Goal: Task Accomplishment & Management: Use online tool/utility

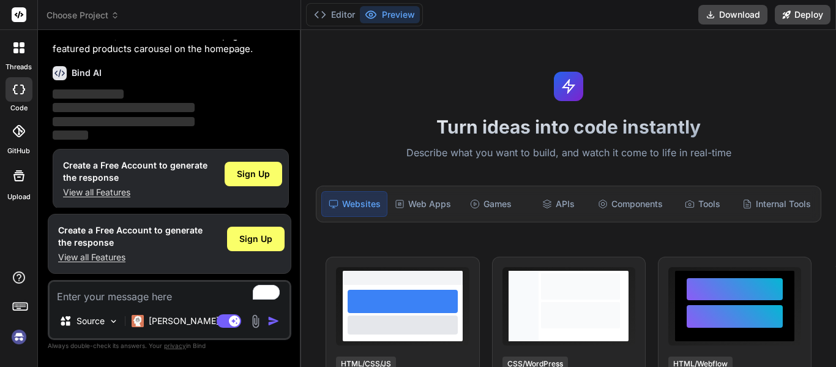
scroll to position [87, 0]
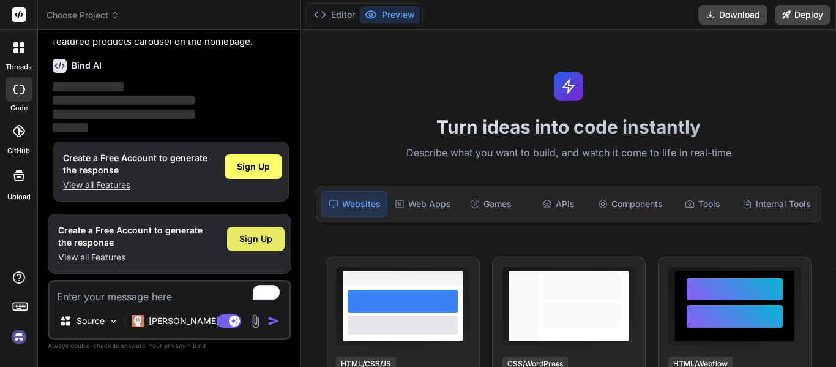
click at [255, 232] on div "Sign Up" at bounding box center [256, 239] width 58 height 24
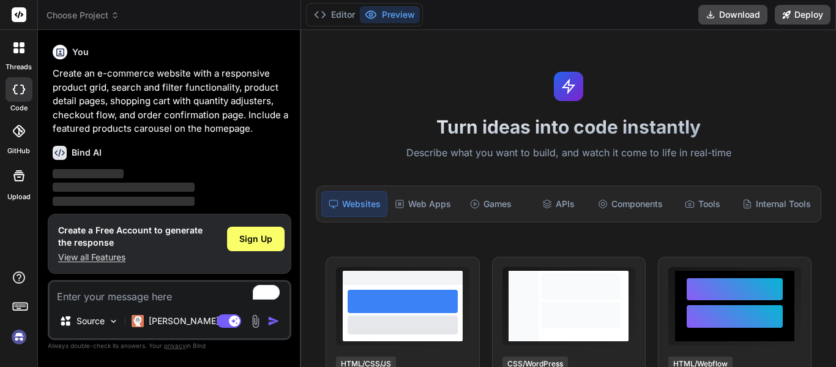
scroll to position [87, 0]
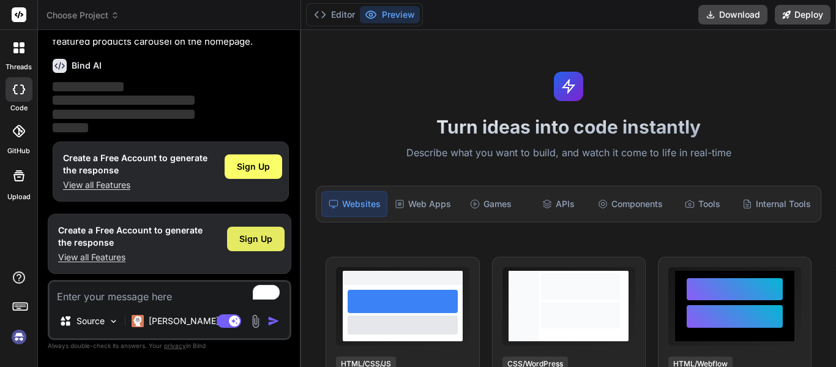
click at [250, 239] on span "Sign Up" at bounding box center [255, 239] width 33 height 12
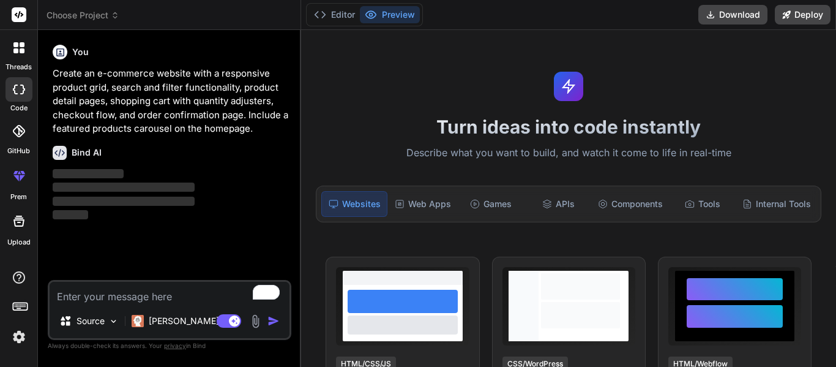
scroll to position [0, 0]
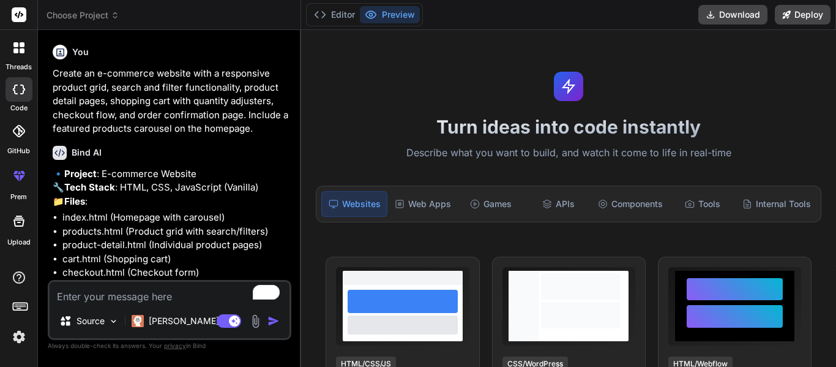
type textarea "x"
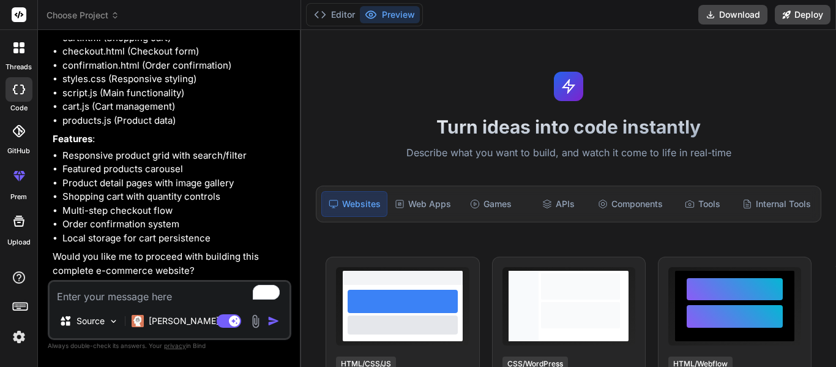
click at [275, 317] on img "button" at bounding box center [274, 321] width 12 height 12
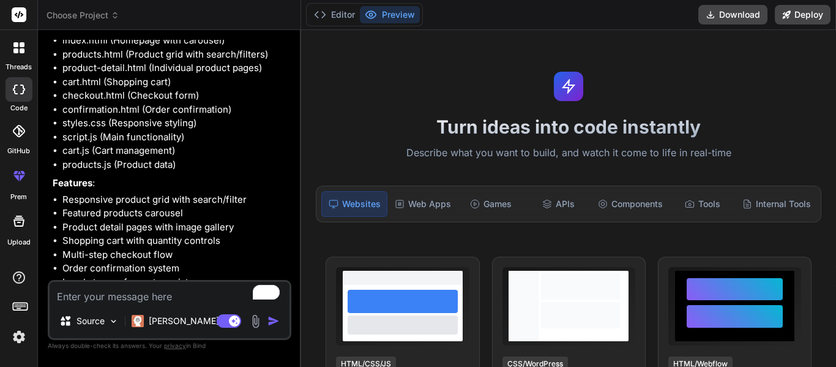
scroll to position [0, 0]
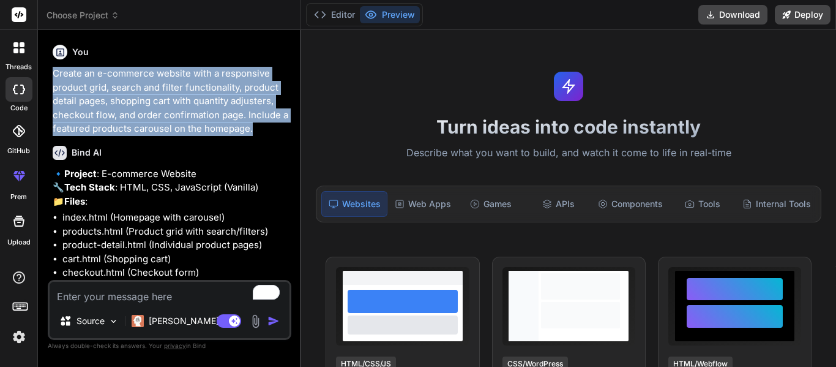
drag, startPoint x: 253, startPoint y: 131, endPoint x: 56, endPoint y: 73, distance: 205.9
click at [56, 73] on p "Create an e-commerce website with a responsive product grid, search and filter …" at bounding box center [171, 101] width 236 height 69
copy p "Create an e-commerce website with a responsive product grid, search and filter …"
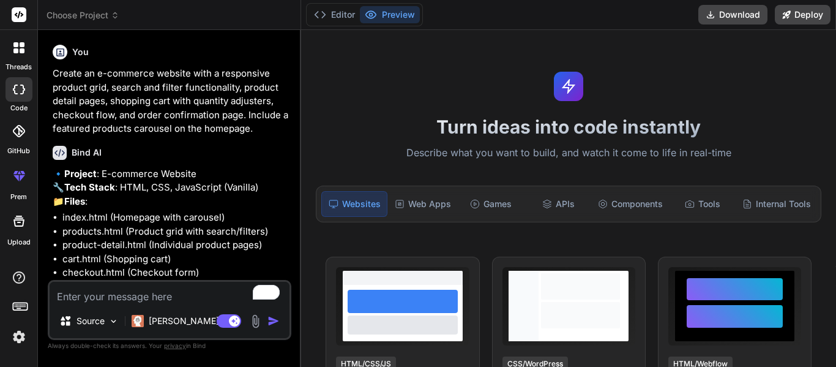
click at [263, 155] on div "Bind AI" at bounding box center [171, 153] width 236 height 14
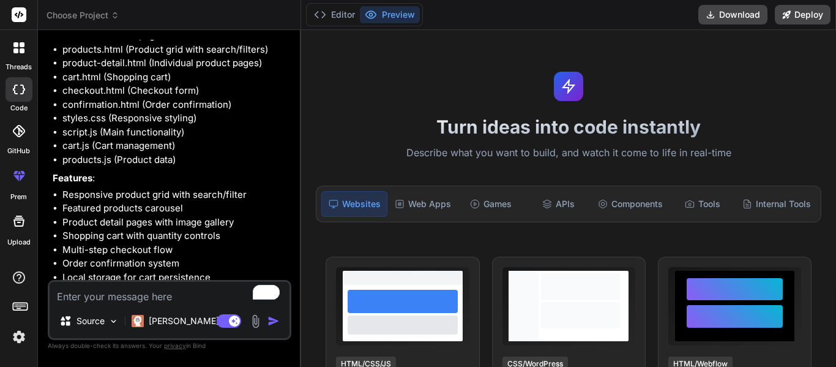
scroll to position [249, 0]
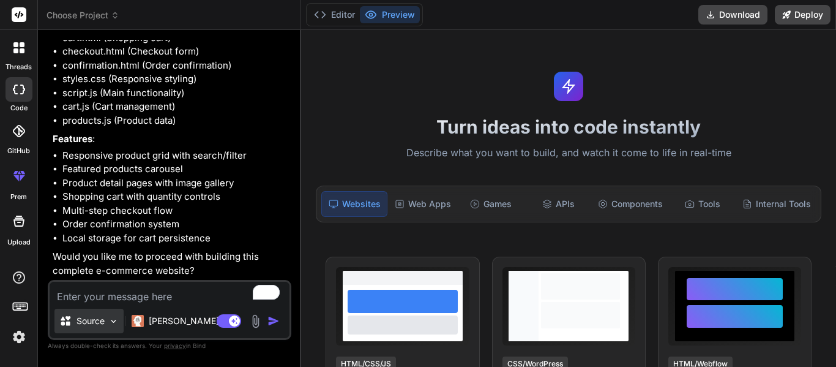
click at [118, 323] on img at bounding box center [113, 321] width 10 height 10
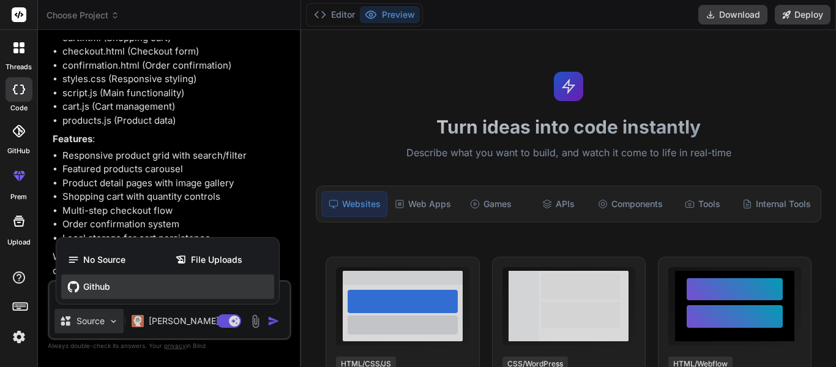
click at [105, 293] on div "Github" at bounding box center [167, 286] width 213 height 24
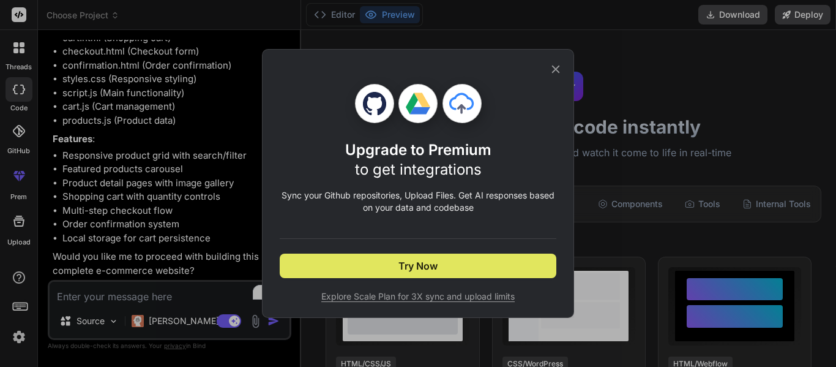
click at [424, 268] on span "Try Now" at bounding box center [418, 265] width 39 height 15
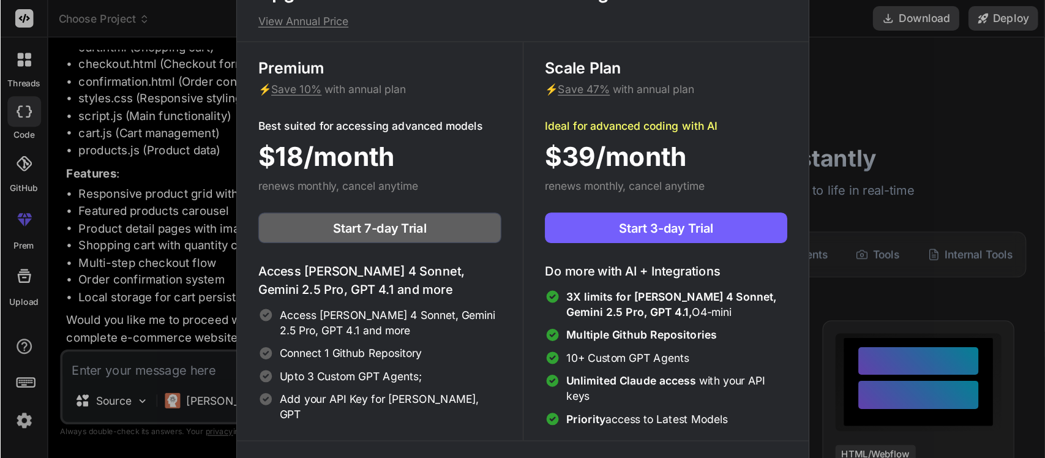
scroll to position [6, 0]
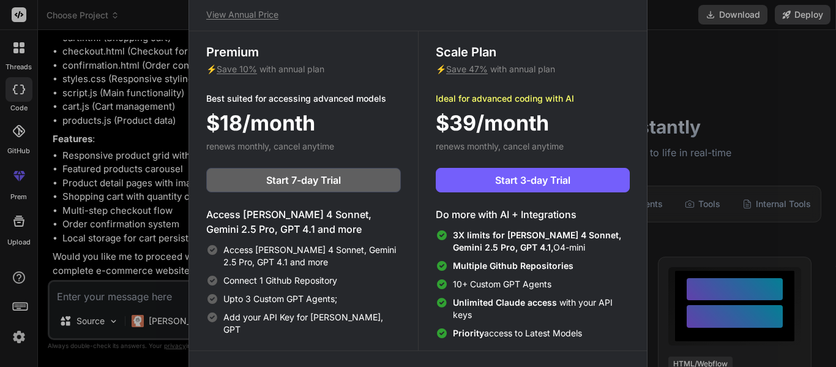
type textarea "x"
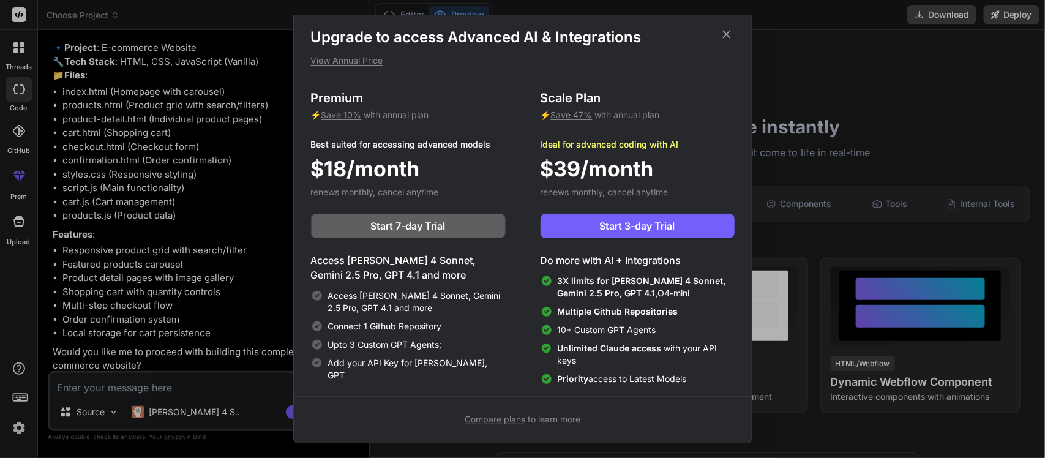
click at [725, 34] on icon at bounding box center [726, 35] width 8 height 8
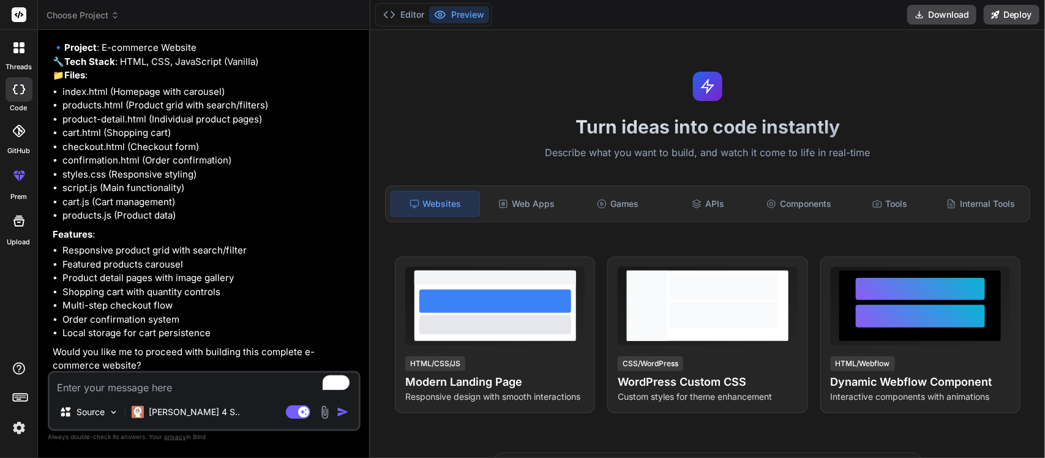
click at [282, 366] on textarea "To enrich screen reader interactions, please activate Accessibility in Grammarl…" at bounding box center [204, 384] width 309 height 22
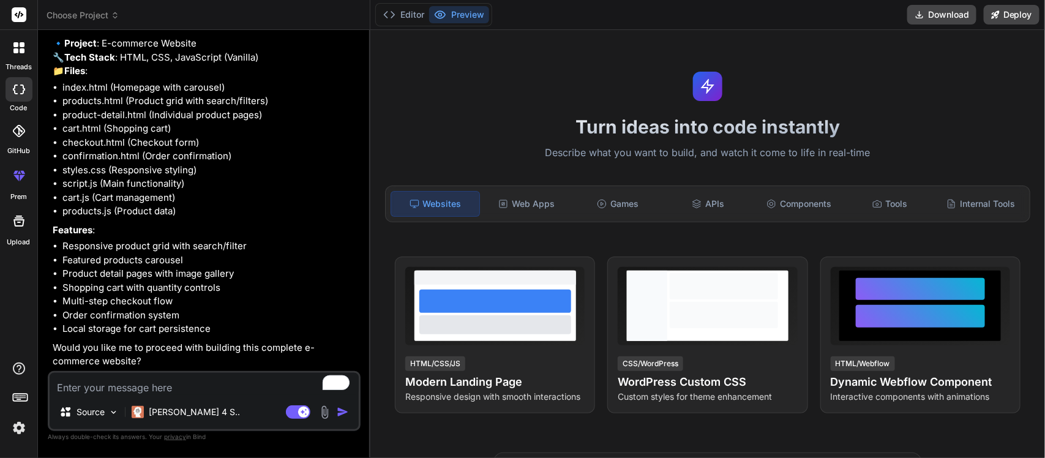
scroll to position [142, 0]
type textarea "y"
type textarea "x"
type textarea "ye"
type textarea "x"
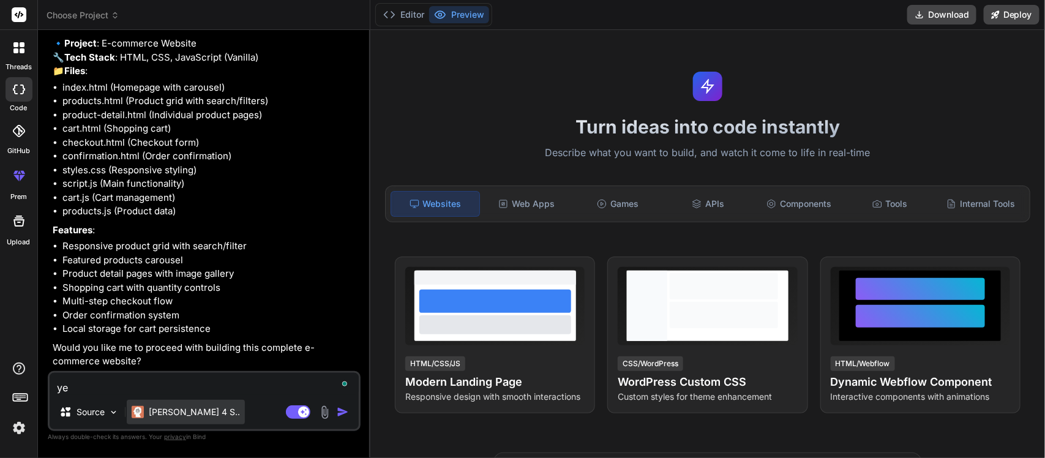
type textarea "yes"
type textarea "x"
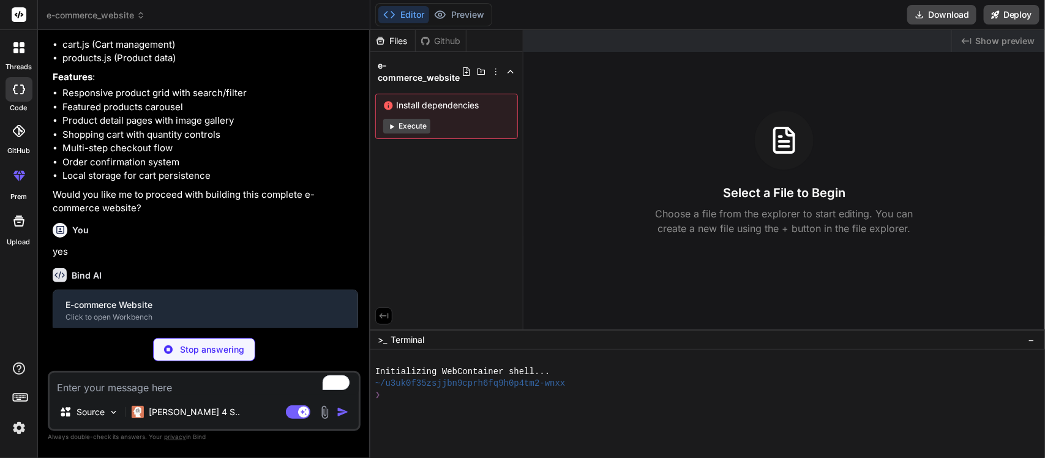
scroll to position [269, 0]
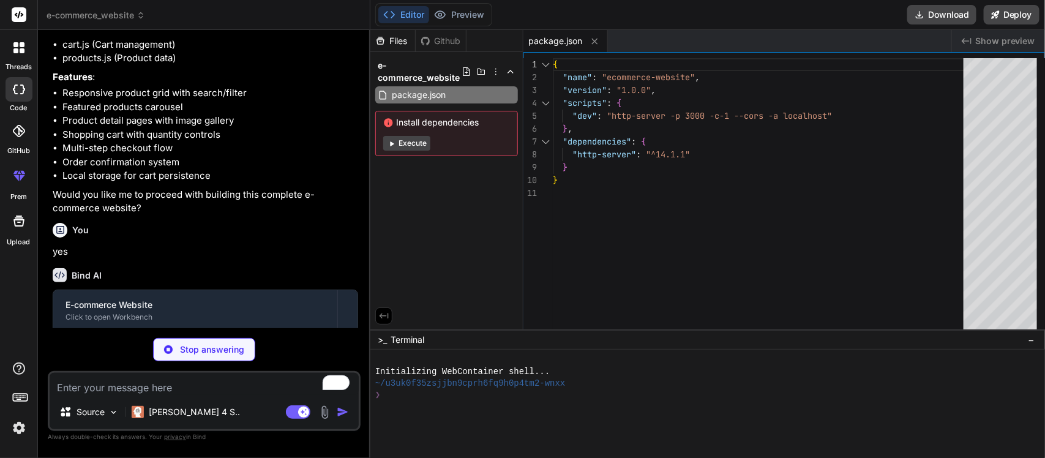
type textarea "x"
type textarea "description: "Portable wireless speaker with 360-degree sound and waterproof de…"
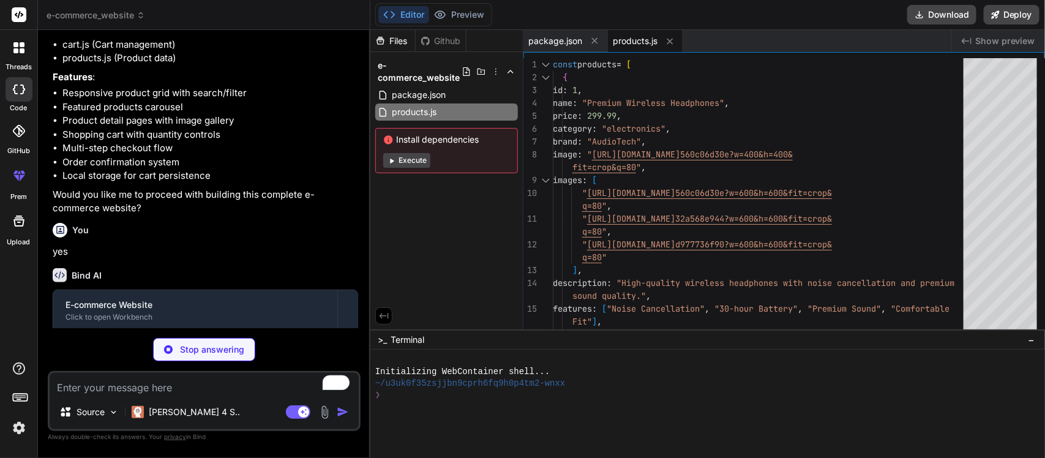
type textarea "x"
type textarea "const cart = new ShoppingCart();"
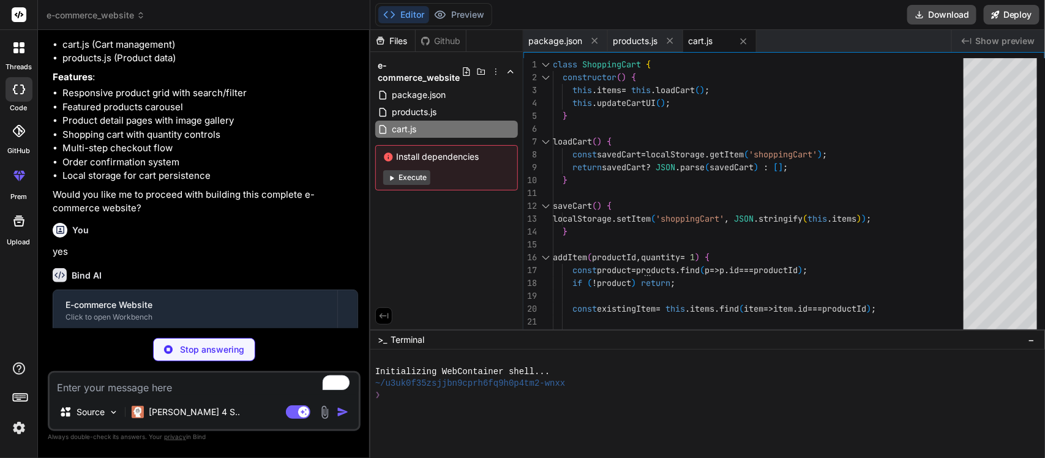
type textarea "x"
type textarea "</div> </div> </footer> <script src="products.js"></script> <script src="cart.j…"
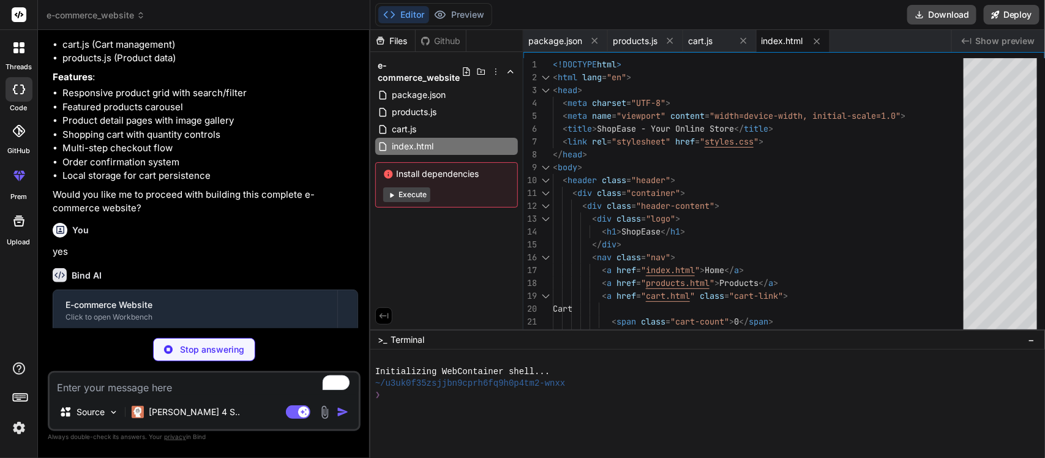
click at [414, 189] on button "Execute" at bounding box center [406, 194] width 47 height 15
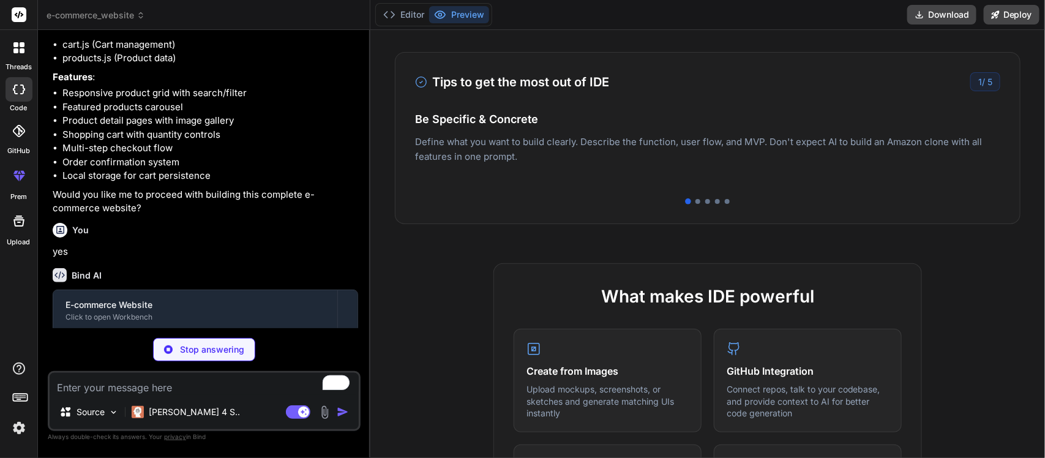
scroll to position [0, 0]
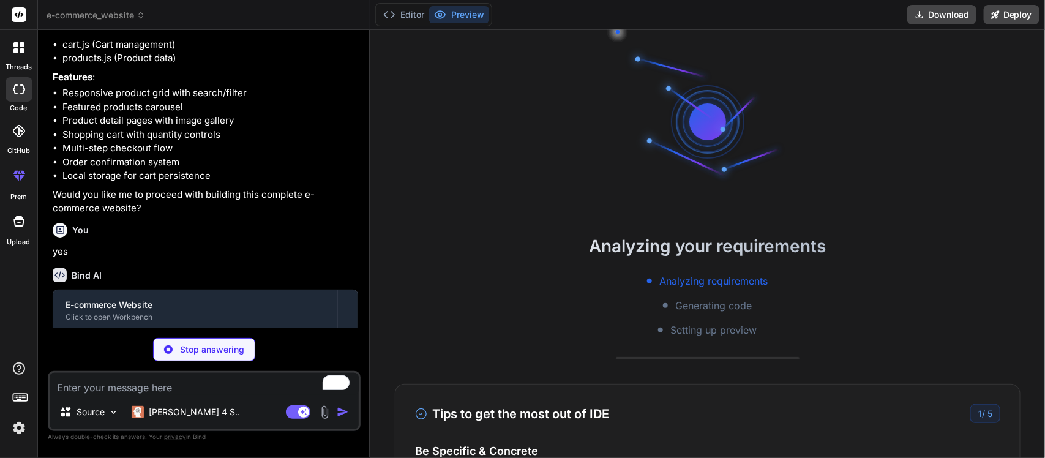
type textarea "x"
type textarea "// Initialize page populateBrandFilter(); initializeFilters(); </script> </body…"
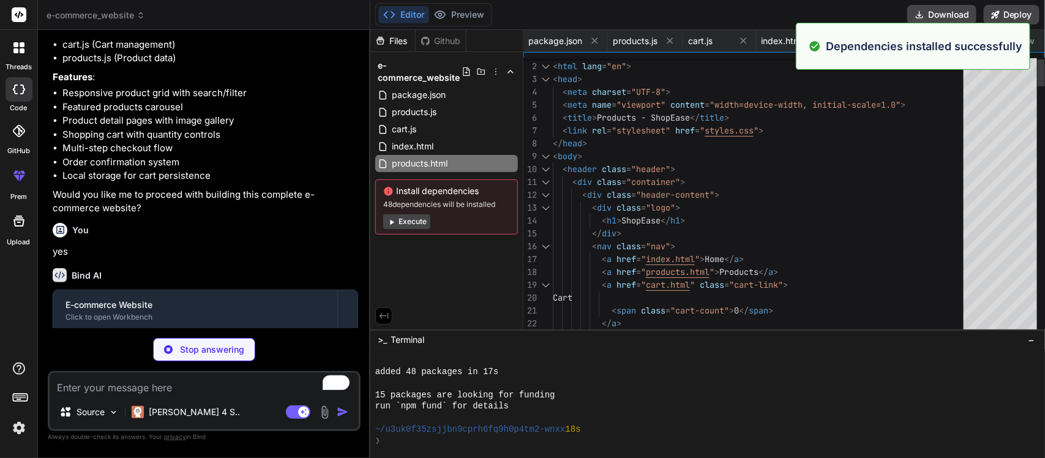
scroll to position [125, 0]
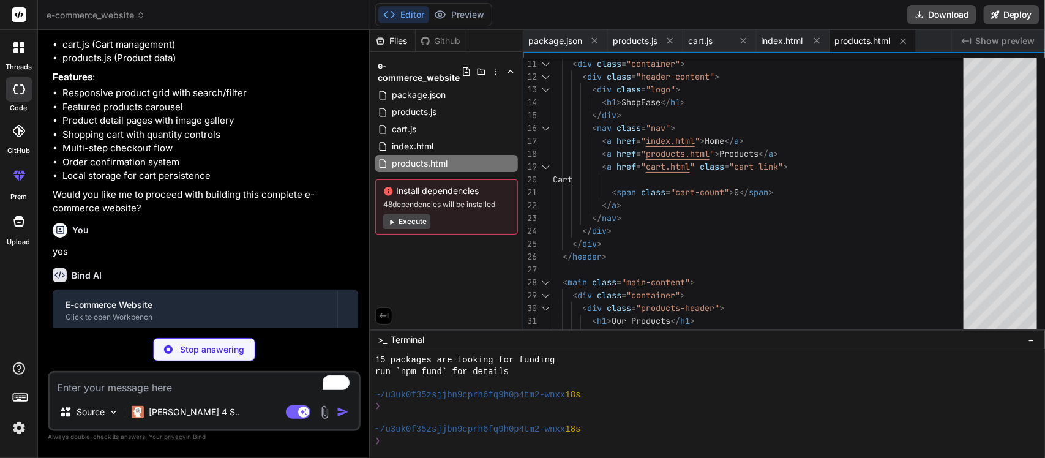
click at [406, 215] on button "Execute" at bounding box center [406, 221] width 47 height 15
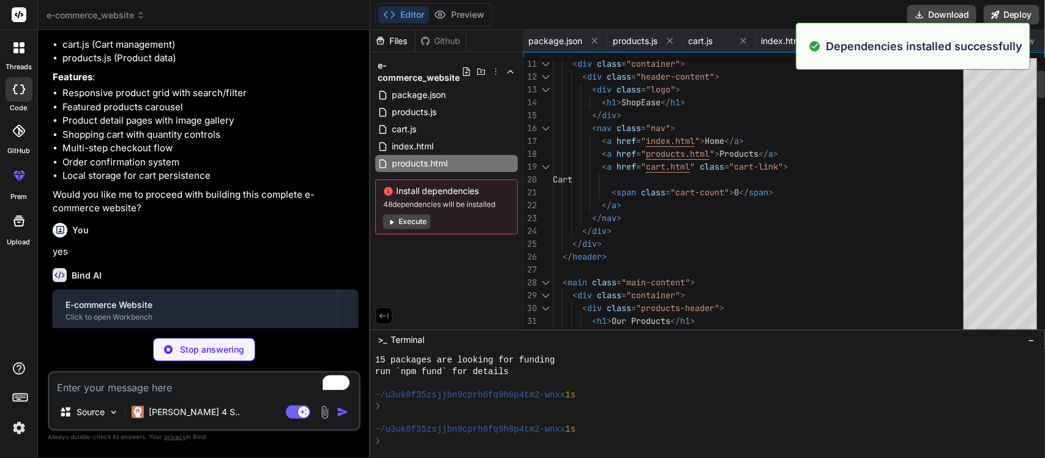
scroll to position [298, 0]
type textarea "x"
type textarea "} // Initialize page const productId = getProductIdFromURL(); const product = p…"
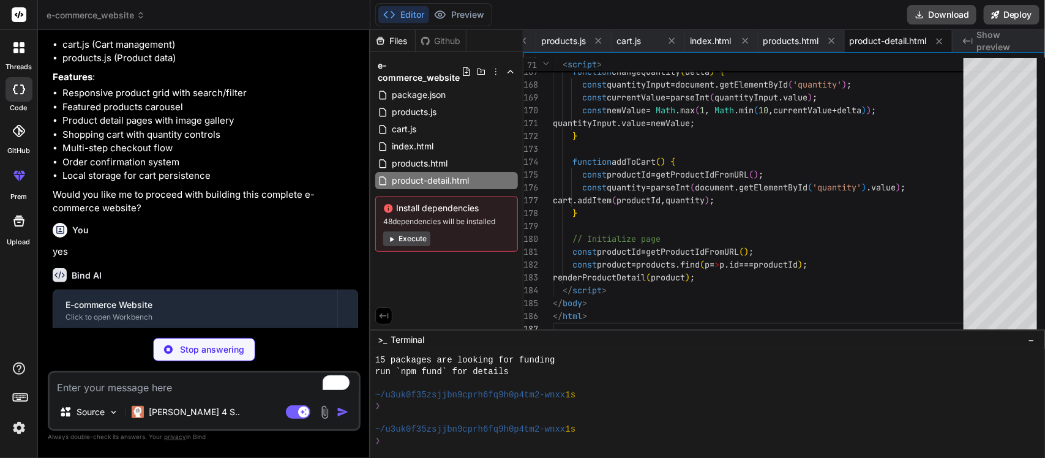
scroll to position [452, 0]
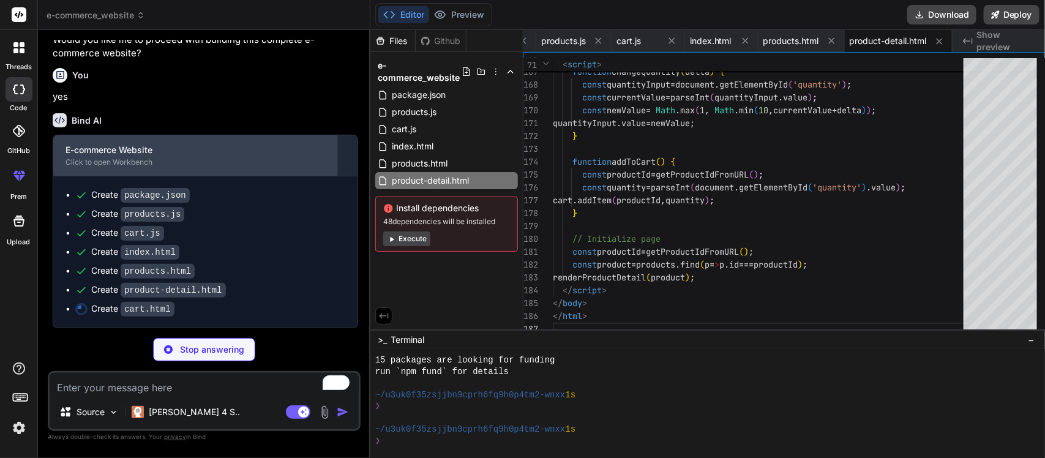
type textarea "x"
type textarea "} window.location.href = 'checkout.html'; } // Initialize cart display renderCa…"
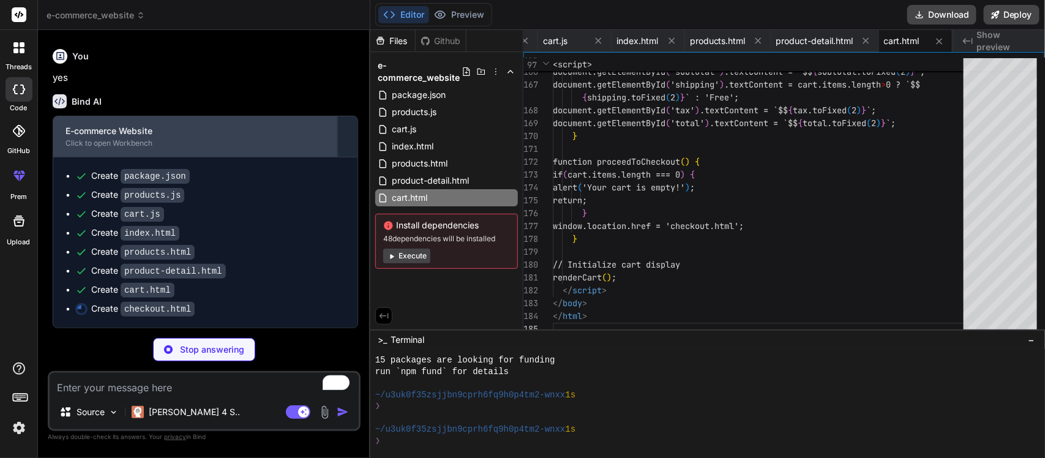
scroll to position [471, 0]
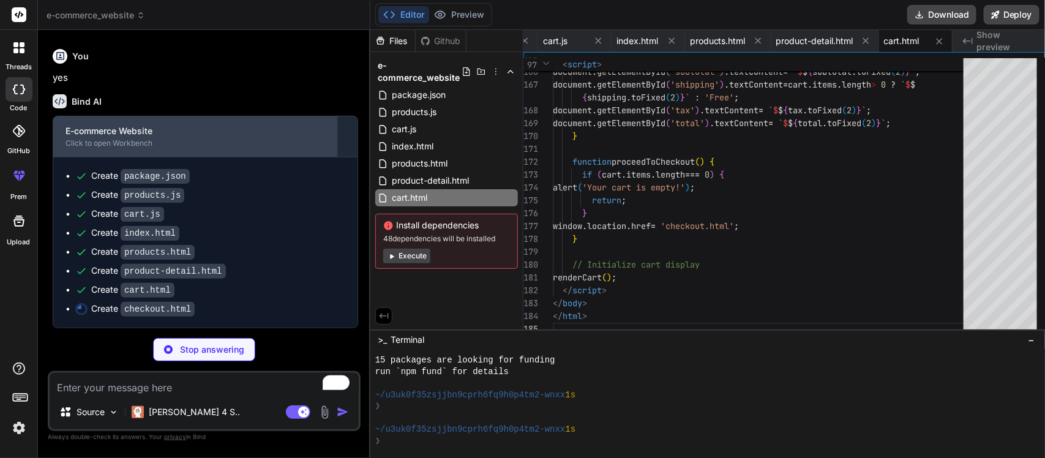
type textarea "x"
type textarea "if (value.length >= 2) { value = value.substring(0,2) + '/' + value.substring(2…"
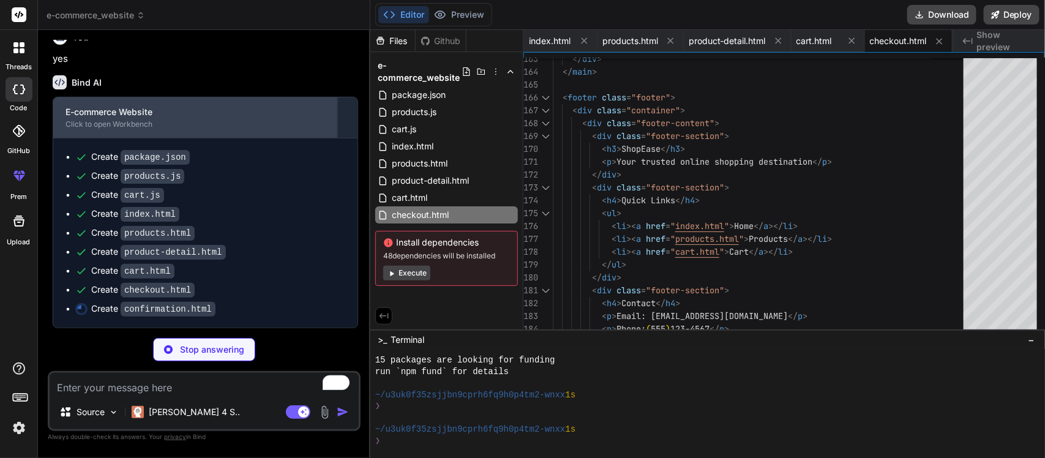
type textarea "x"
type textarea "`; } // Load order details on page load loadOrderDetails(); </script> </body> <…"
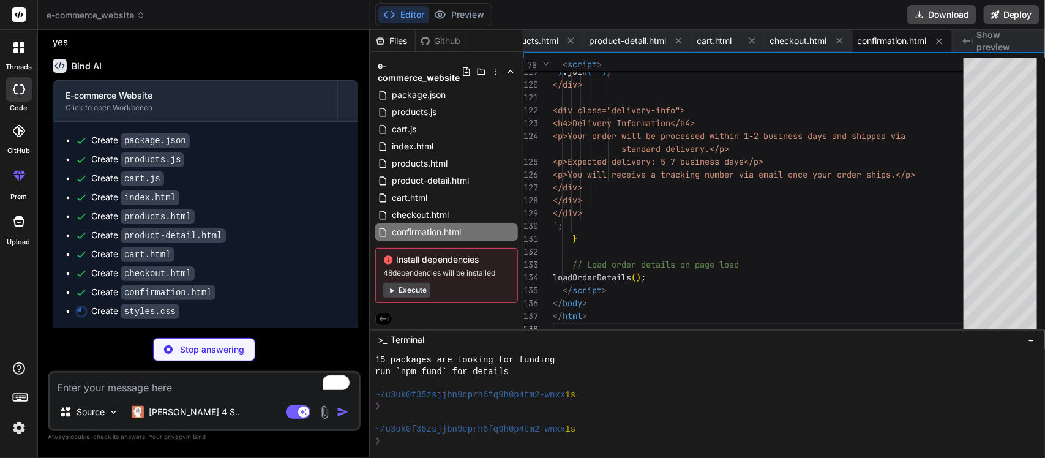
scroll to position [509, 0]
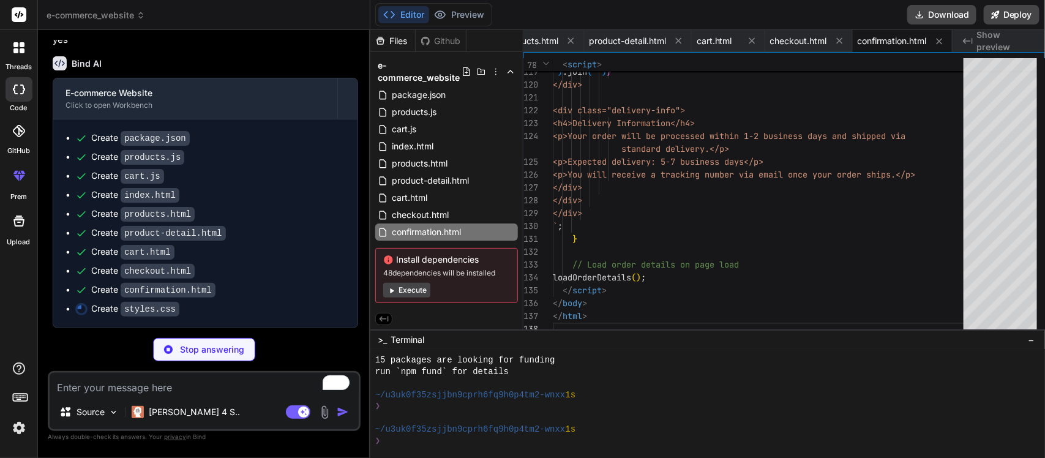
type textarea "x"
type textarea "grid-template-columns: 1fr; text-align: center; } }"
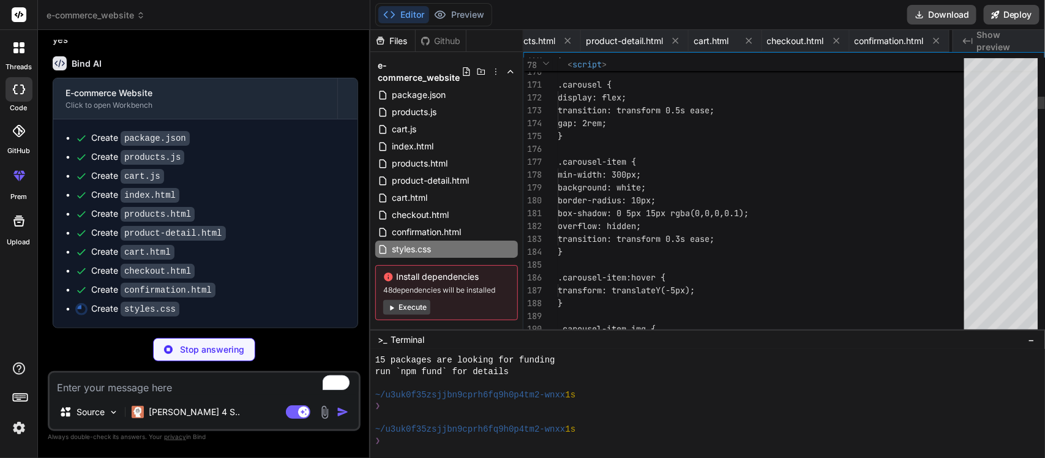
scroll to position [0, 409]
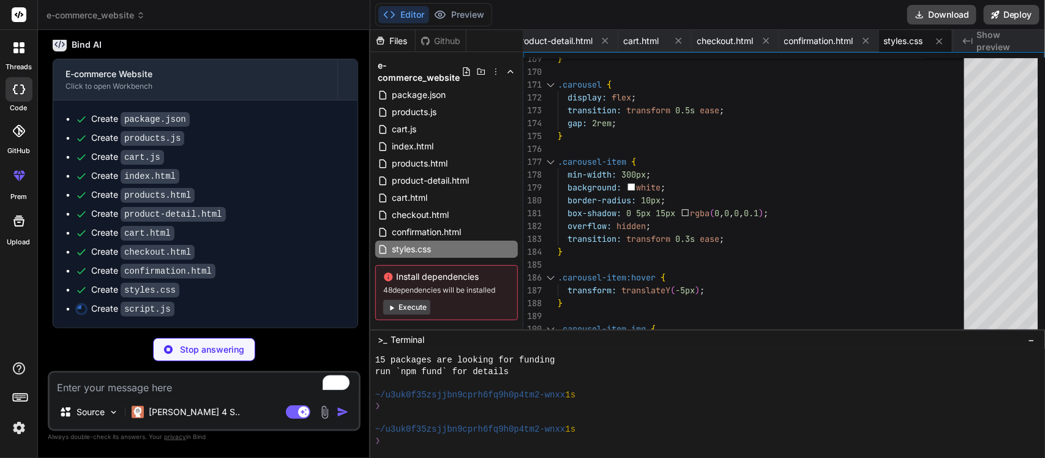
type textarea "x"
type textarea "updateCarousel(); }); }"
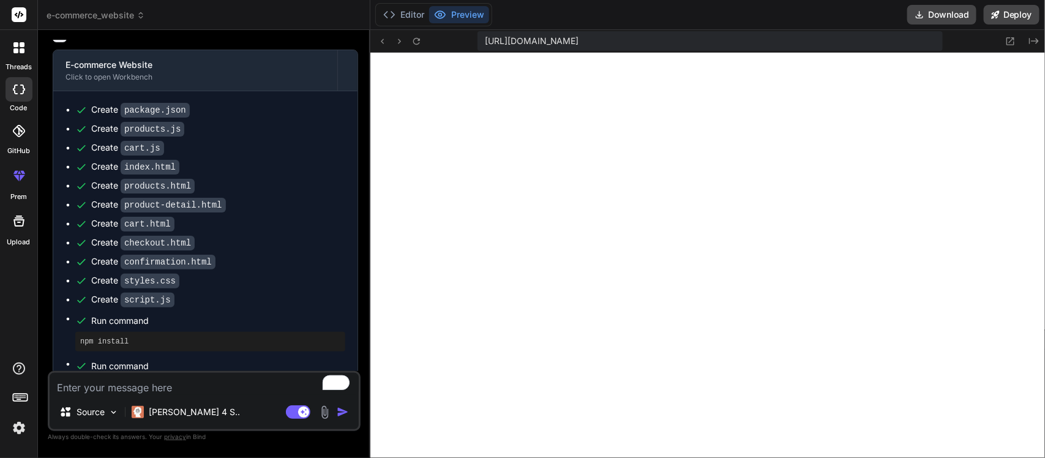
scroll to position [952, 0]
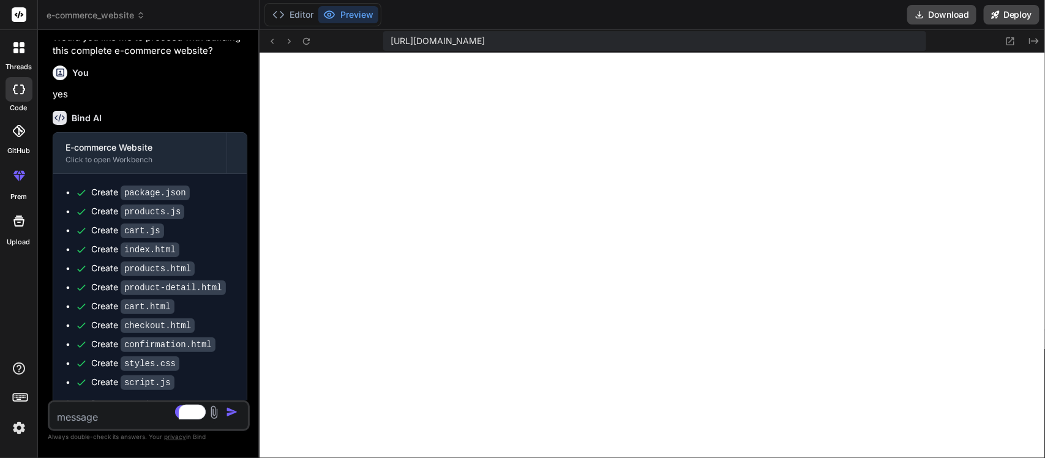
type textarea "x"
type textarea "}); }"
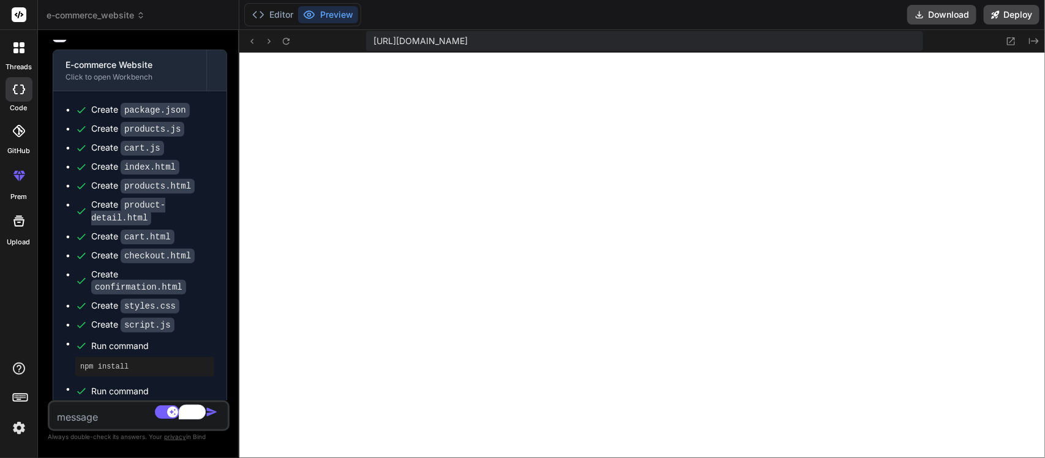
drag, startPoint x: 369, startPoint y: 304, endPoint x: 0, endPoint y: 246, distance: 373.6
click at [0, 246] on div "threads code GitHub prem Upload e-commerce_website Created with Pixso. Bind AI …" at bounding box center [522, 229] width 1045 height 458
click at [836, 40] on icon at bounding box center [1011, 41] width 10 height 10
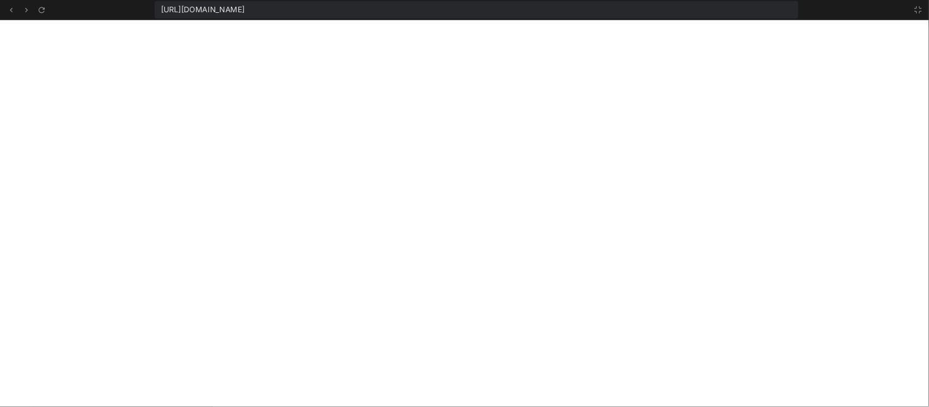
scroll to position [1572, 0]
type textarea "x"
type textarea "updateCarousel(); }); }"
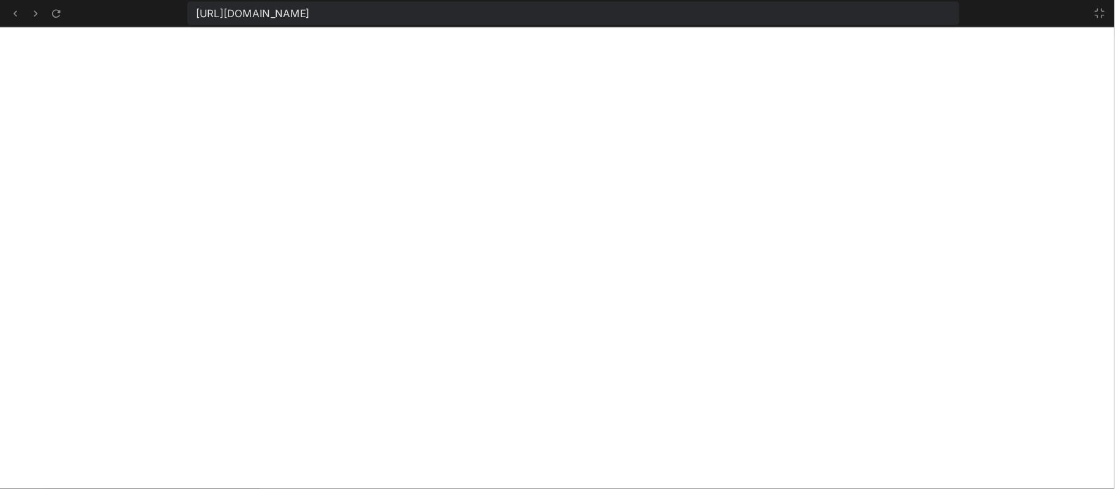
scroll to position [1677, 0]
type textarea "x"
type textarea "}); }"
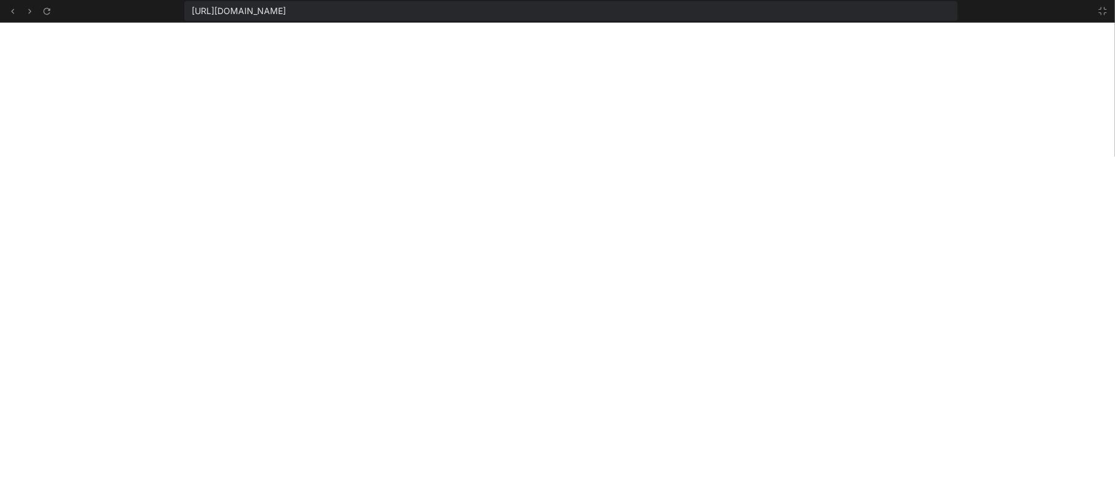
type textarea "x"
type textarea "}); }"
type textarea "x"
type textarea "updateCarousel(); }); }"
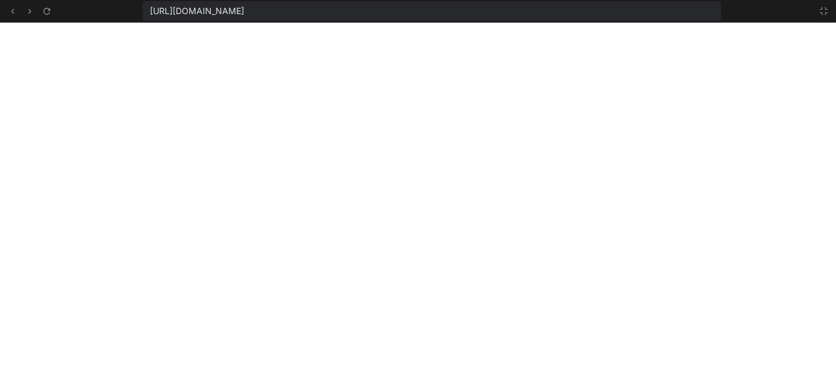
scroll to position [1803, 0]
click at [12, 9] on icon at bounding box center [12, 11] width 10 height 10
click at [15, 10] on icon at bounding box center [12, 11] width 10 height 10
click at [820, 10] on icon at bounding box center [824, 11] width 10 height 10
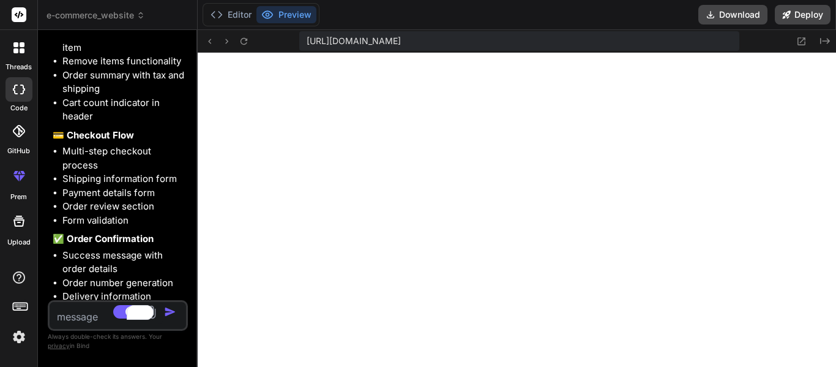
scroll to position [2029, 0]
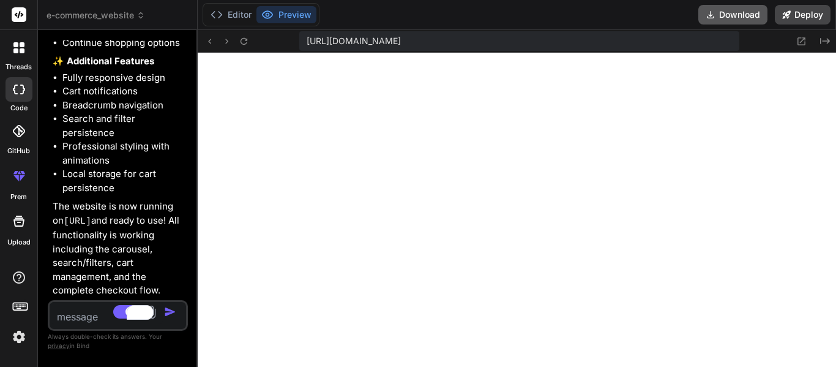
click at [752, 13] on button "Download" at bounding box center [733, 15] width 69 height 20
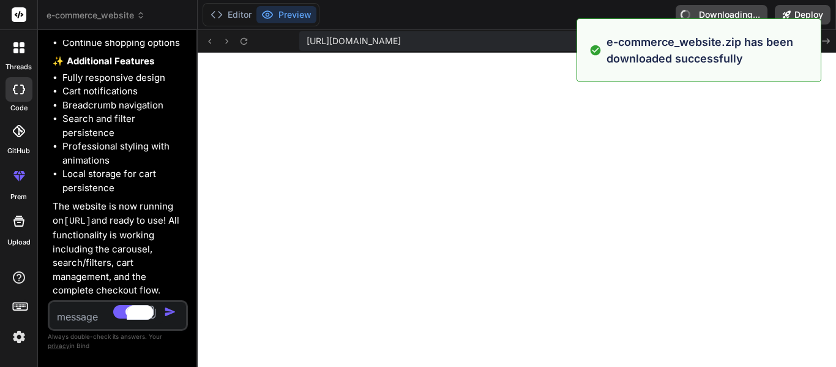
type textarea "x"
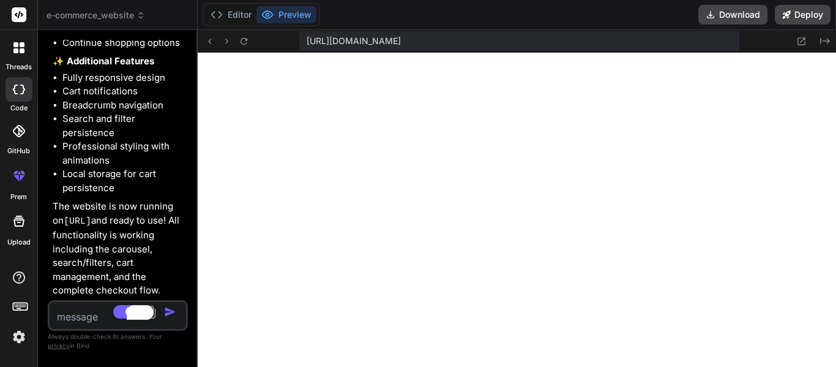
click at [85, 318] on textarea "To enrich screen reader interactions, please activate Accessibility in Grammarl…" at bounding box center [107, 313] width 114 height 22
paste textarea "Create a modern, responsive, and beautiful UI using React + Tailwind CSS. The d…"
type textarea "Create a modern, responsive, and beautiful UI using React + Tailwind CSS. The d…"
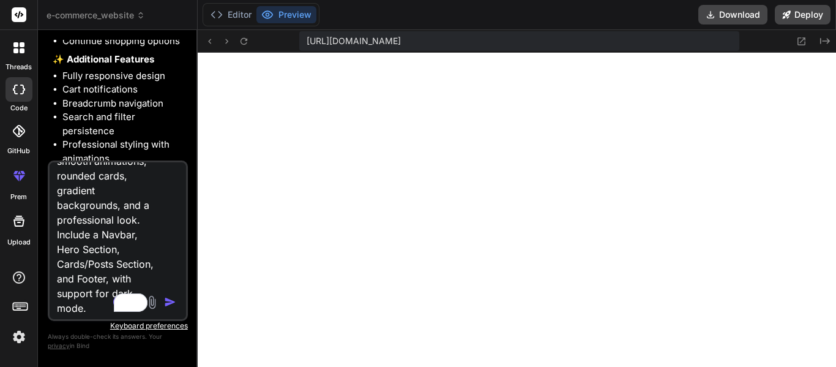
type textarea "x"
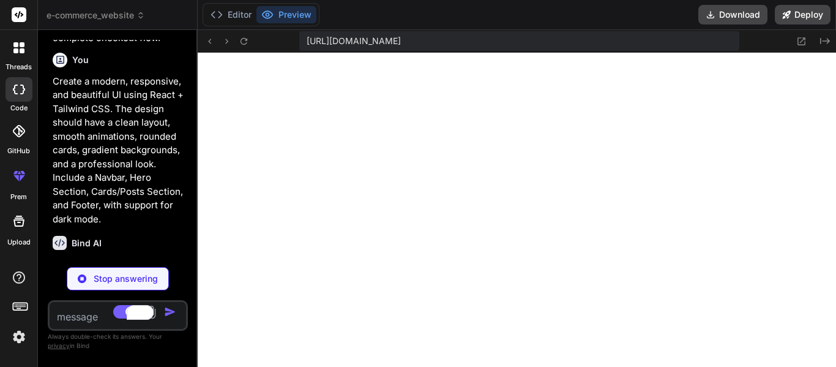
scroll to position [2294, 0]
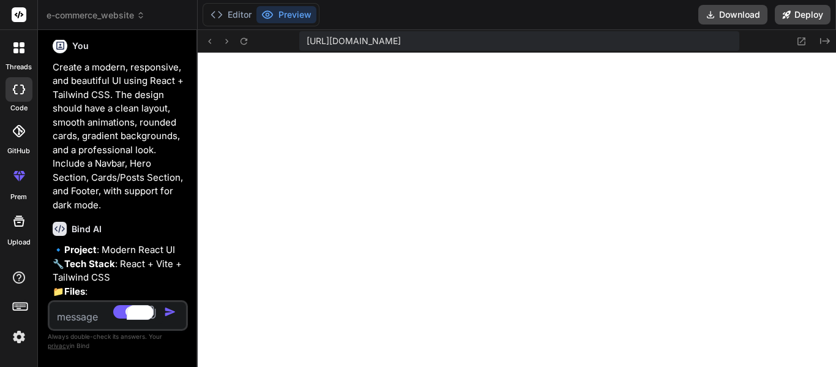
type textarea "x"
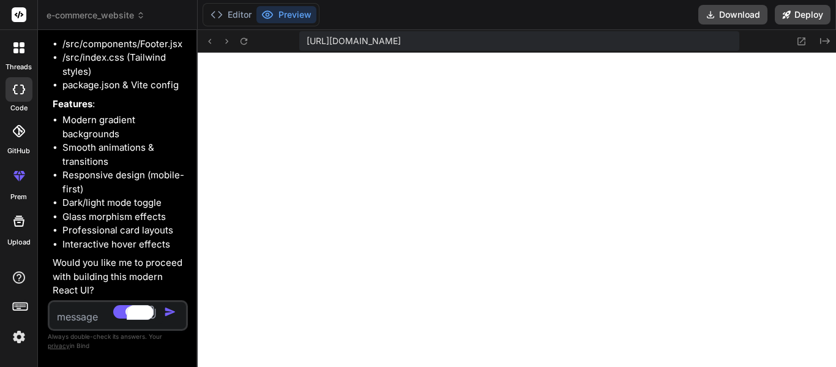
scroll to position [2656, 0]
type textarea "Y"
type textarea "x"
type textarea "Ye"
type textarea "x"
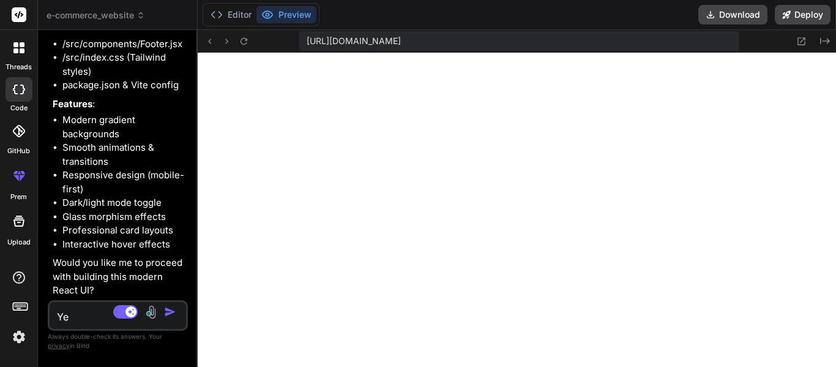
type textarea "Yes"
type textarea "x"
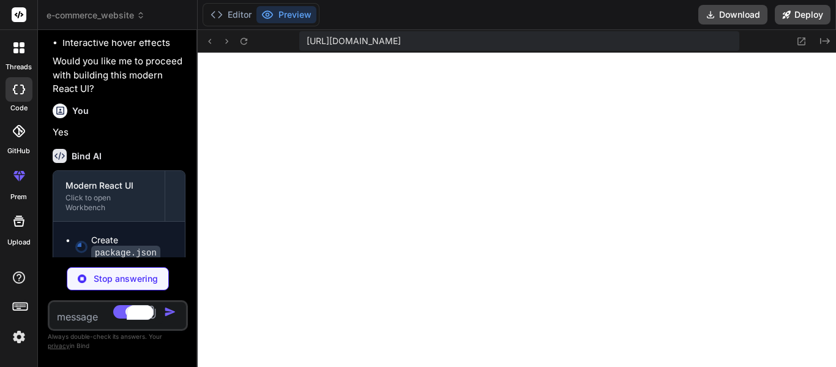
scroll to position [2872, 0]
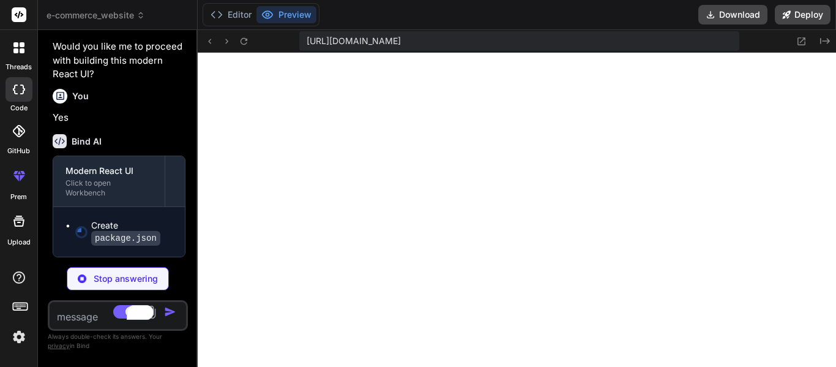
type textarea "x"
type textarea ""postcss": "^[DATE]", "tailwindcss": "^3.3.6", "vite": "^5.0.8" } }"
type textarea "x"
type textarea "import { defineConfig } from 'vite' import react from '@vitejs/plugin-react' ex…"
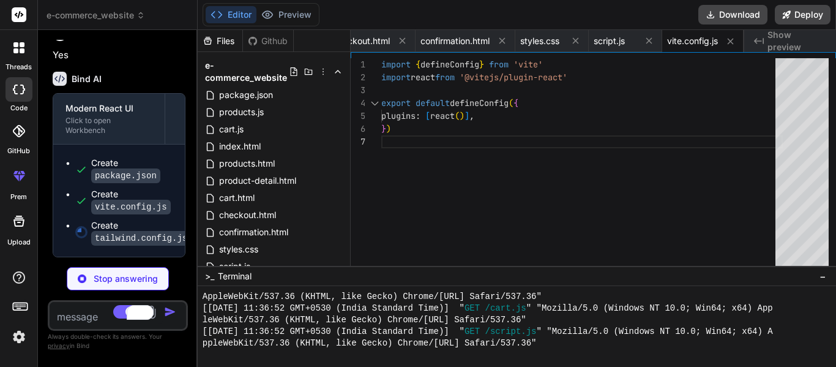
scroll to position [2905, 0]
type textarea "x"
type textarea "plugins: [], }"
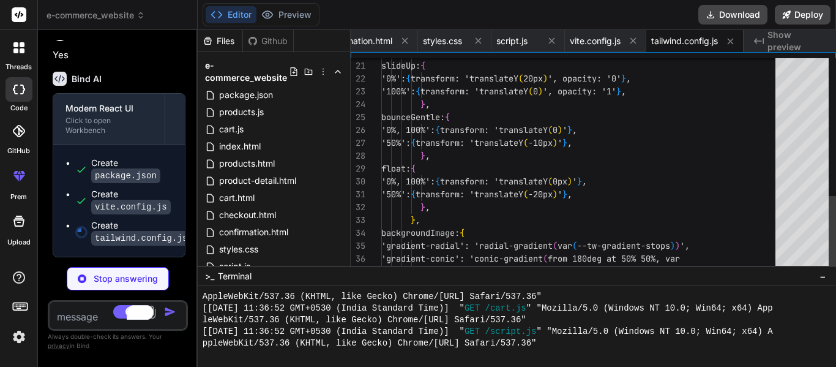
scroll to position [2948, 0]
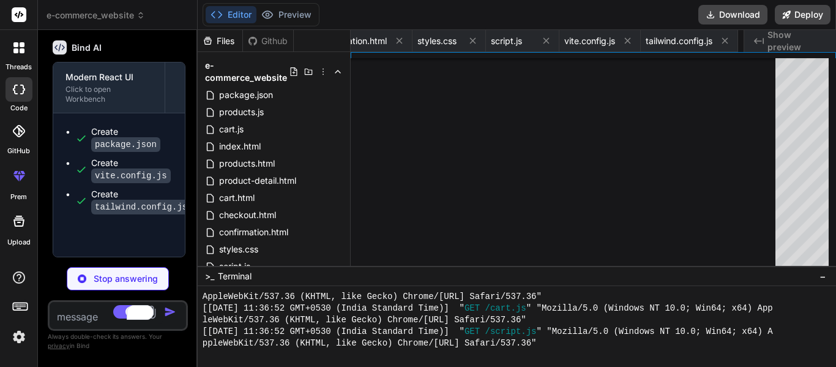
type textarea "x"
type textarea "export default { plugins: { tailwindcss: {}, autoprefixer: {}, }, }"
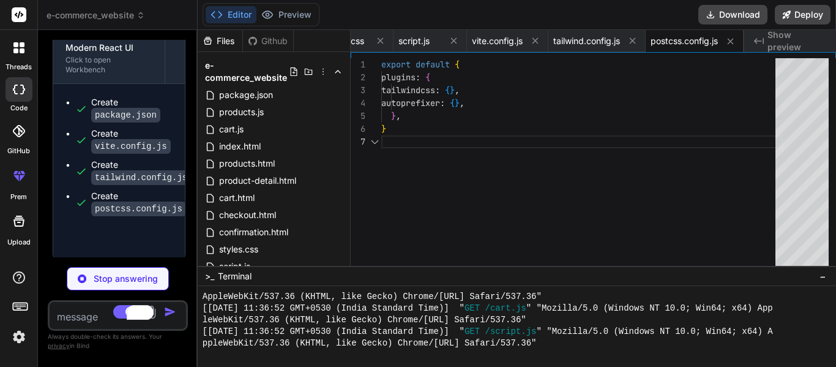
scroll to position [2997, 0]
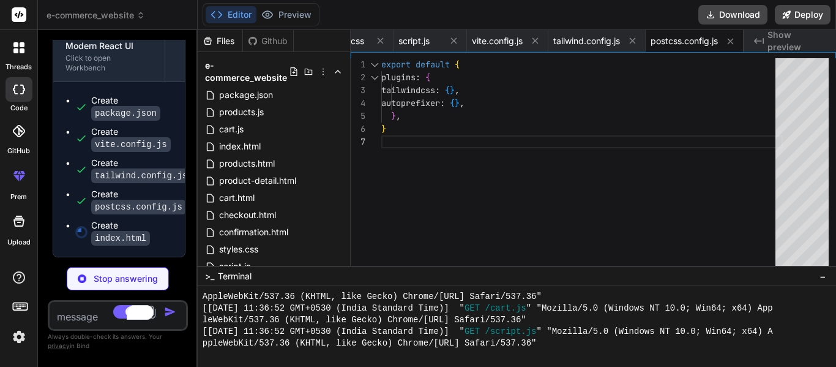
type textarea "x"
type textarea "<script type="module" src="/src/main.jsx"></script> </body> </html>"
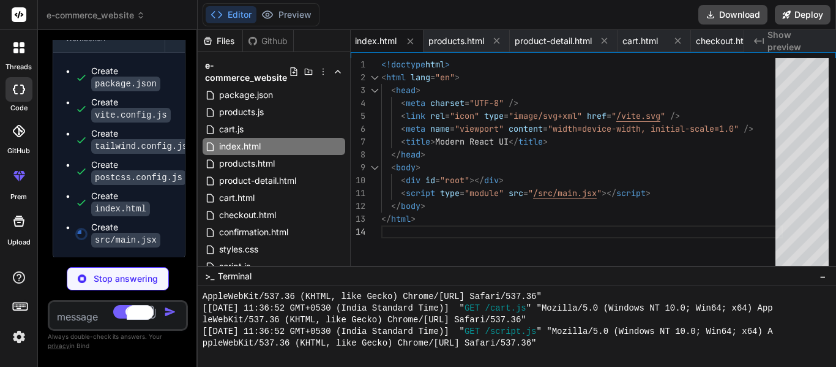
type textarea "x"
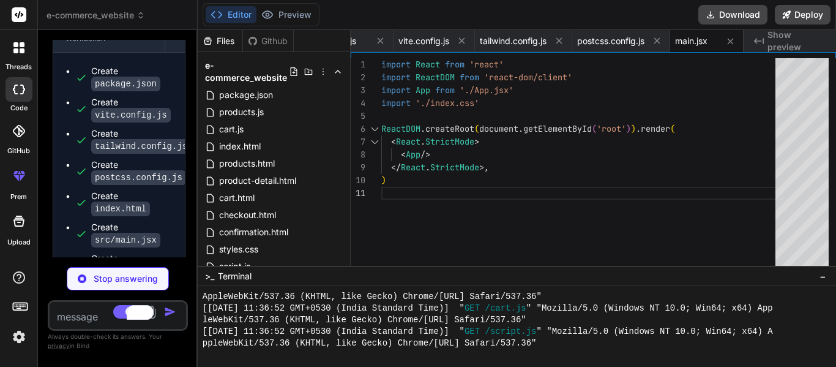
type textarea "x"
type textarea "background: linear-gradient(135deg, #f093fb 0%, #f5576c 100%); } .bg-gradient-t…"
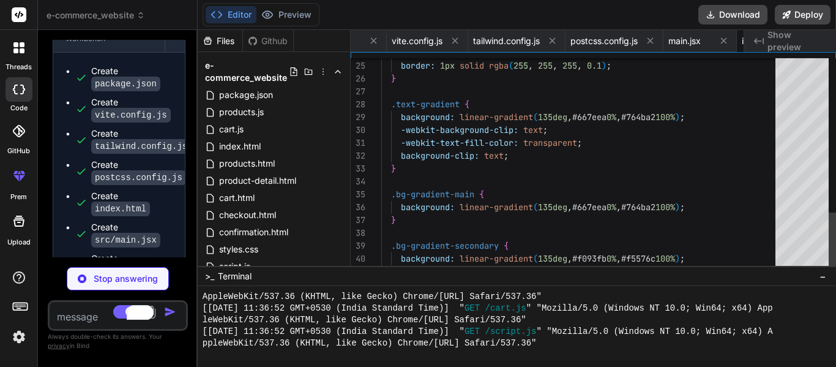
scroll to position [0, 946]
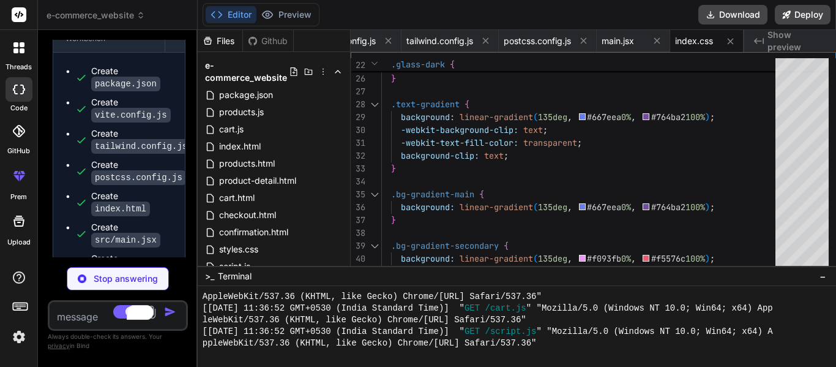
type textarea "x"
type textarea "<Hero darkMode={darkMode} /> <Cards darkMode={darkMode} /> <Footer darkMode={da…"
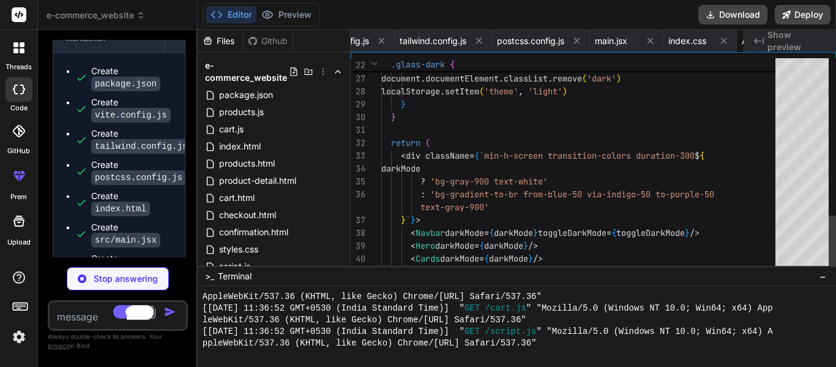
scroll to position [0, 1019]
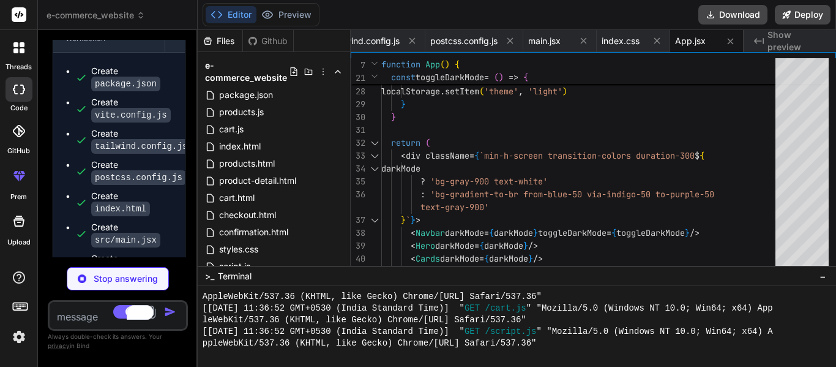
type textarea "x"
type textarea "</a> ))} </div> </div> </nav> ) } export default Navbar"
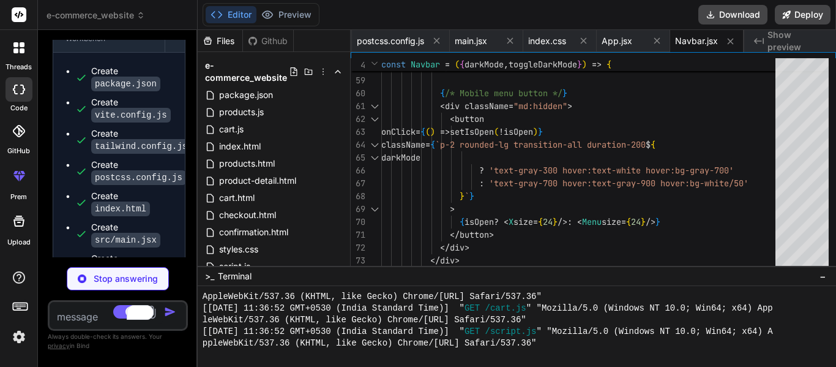
type textarea "x"
type textarea "}`}></div> </div> </div> </div> </section> ) } export default Hero"
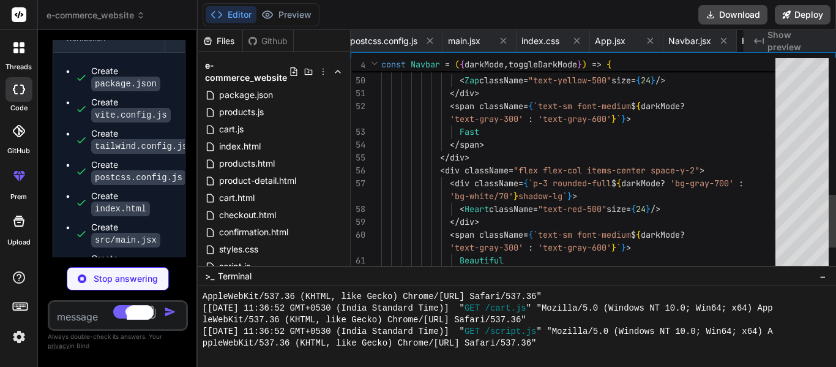
scroll to position [0, 1166]
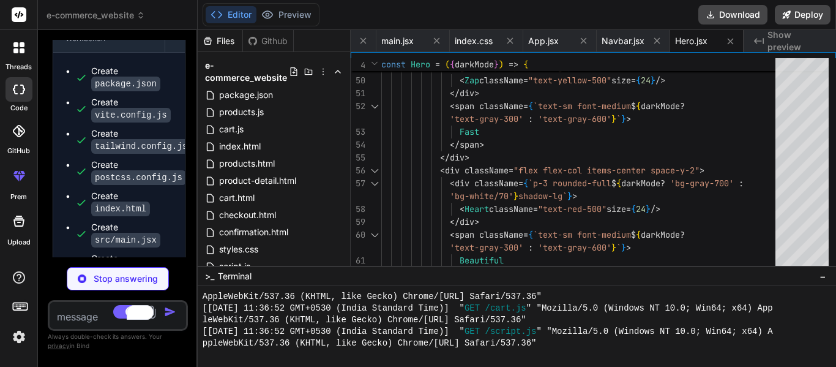
type textarea "x"
type textarea "export default Cards"
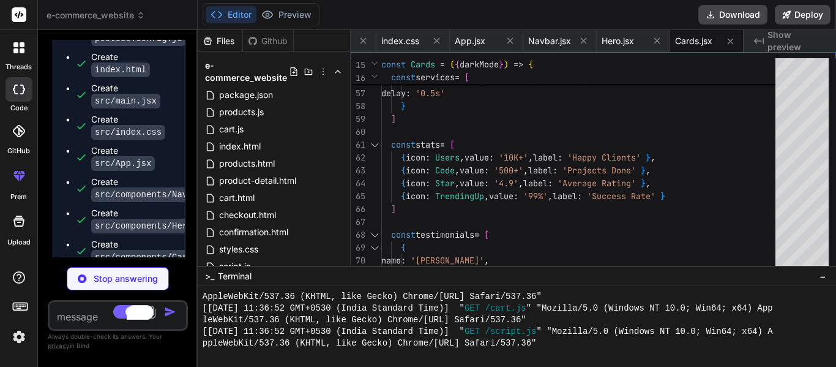
scroll to position [3215, 0]
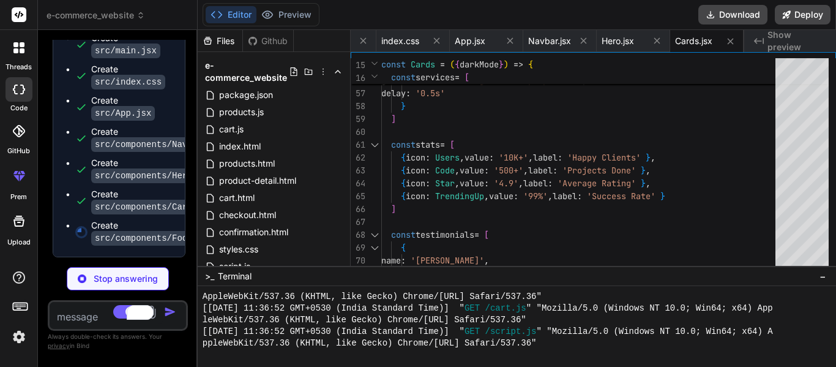
type textarea "x"
type textarea "} export default Footer"
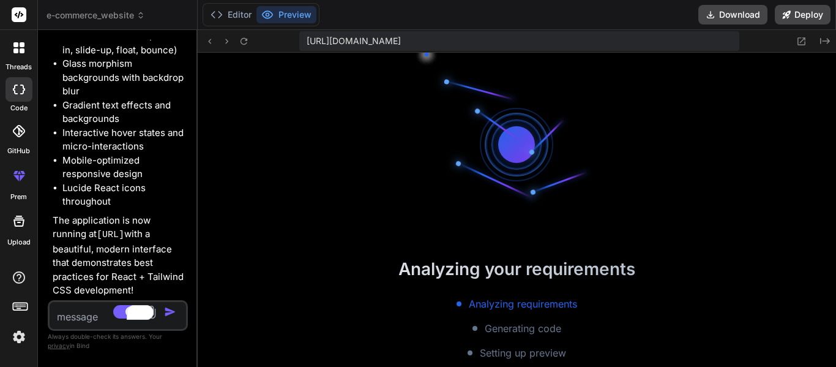
scroll to position [3210, 0]
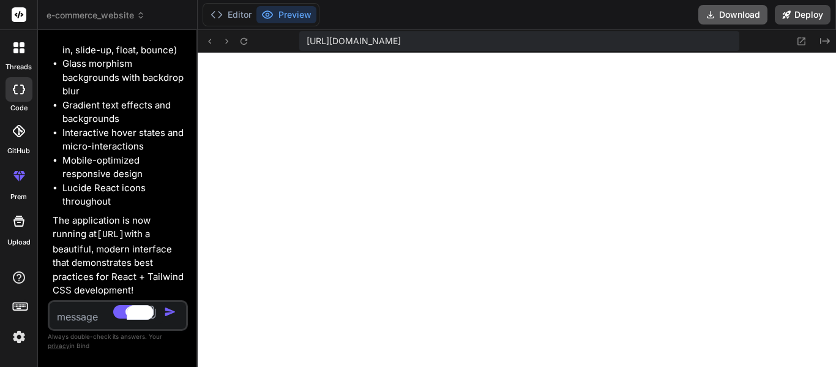
click at [740, 17] on button "Download" at bounding box center [733, 15] width 69 height 20
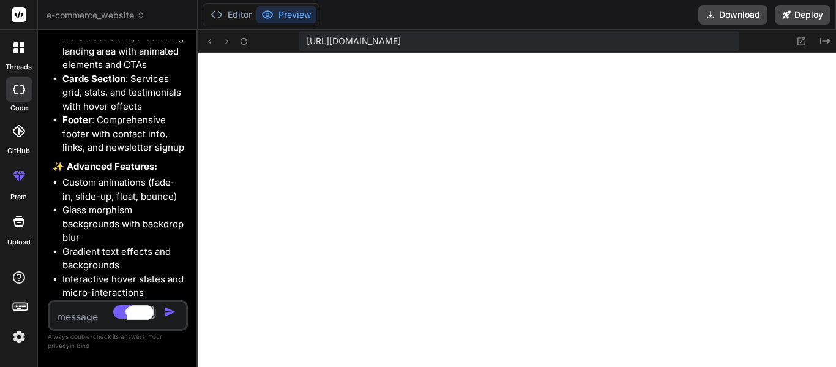
scroll to position [3946, 0]
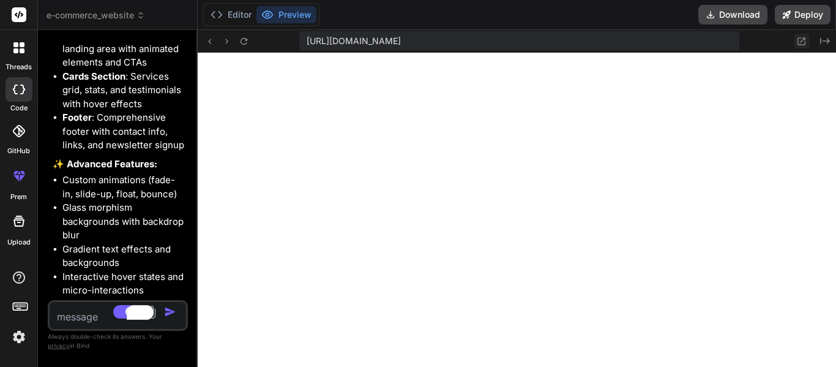
click at [804, 43] on icon at bounding box center [801, 41] width 10 height 10
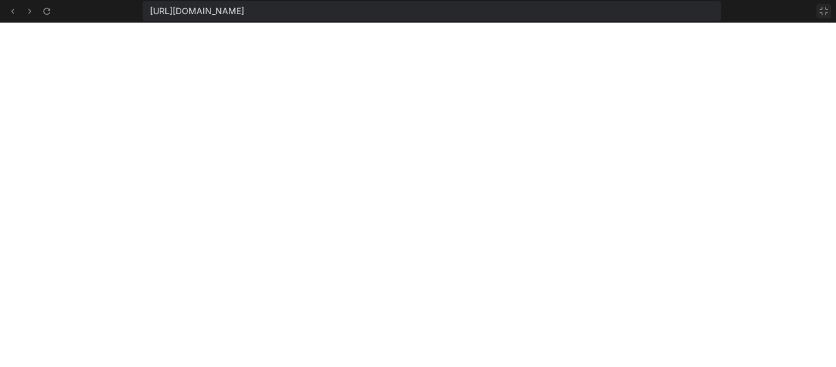
click at [826, 12] on icon at bounding box center [824, 11] width 10 height 10
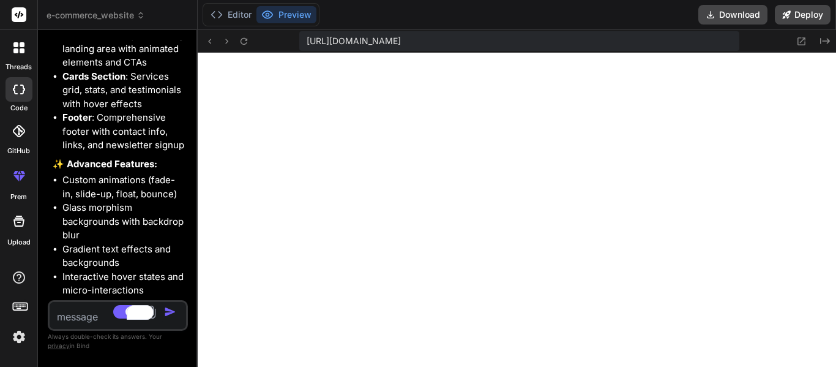
click at [24, 222] on icon at bounding box center [19, 221] width 15 height 15
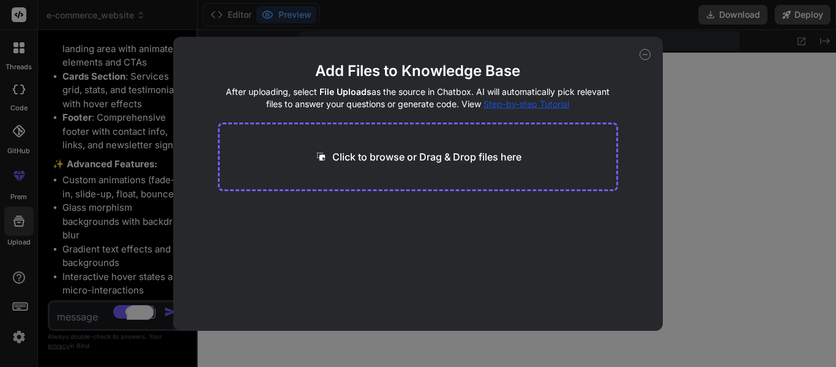
click at [644, 54] on icon at bounding box center [645, 54] width 4 height 0
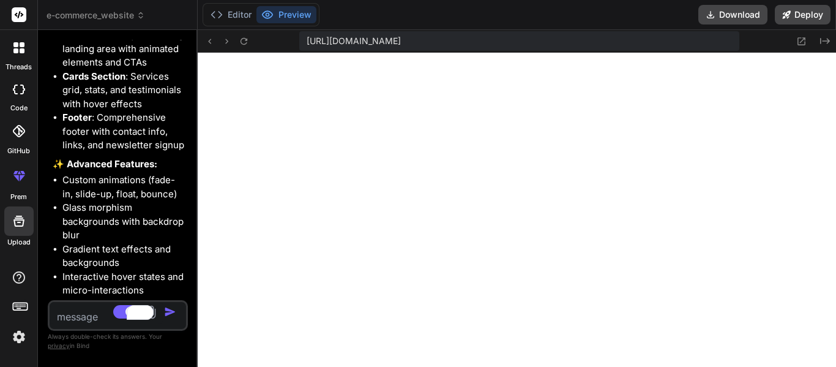
click at [20, 301] on icon at bounding box center [20, 305] width 17 height 17
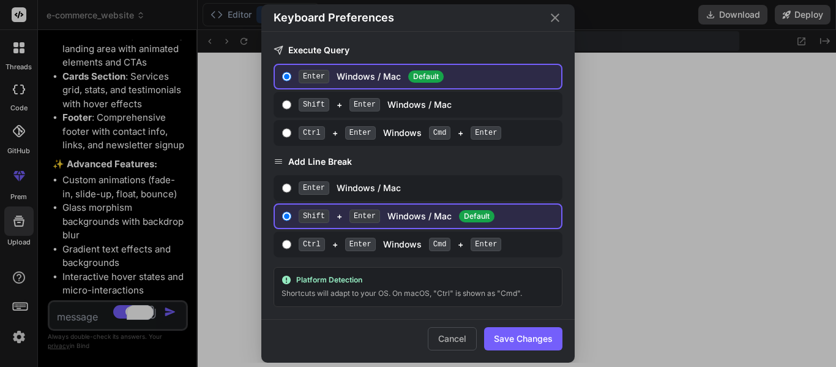
click at [549, 24] on icon "Close" at bounding box center [555, 17] width 15 height 15
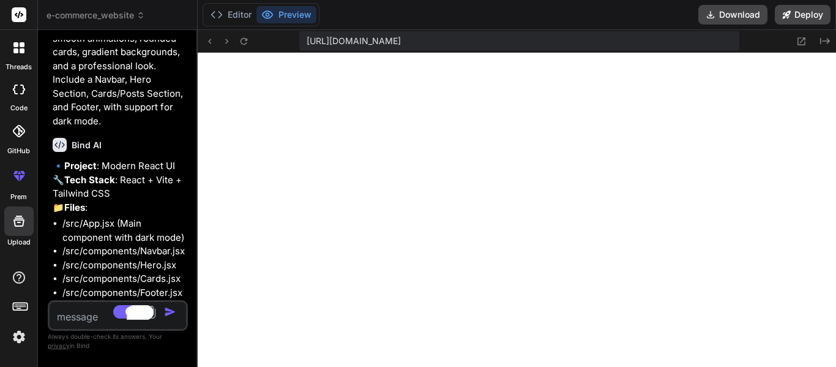
scroll to position [2381, 0]
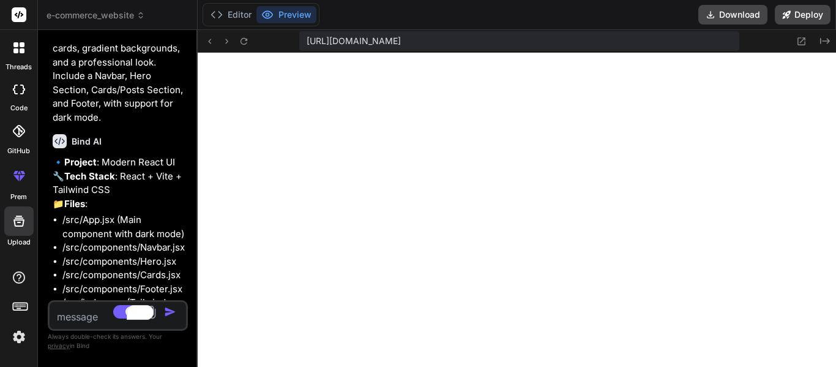
click at [20, 47] on icon at bounding box center [18, 47] width 11 height 11
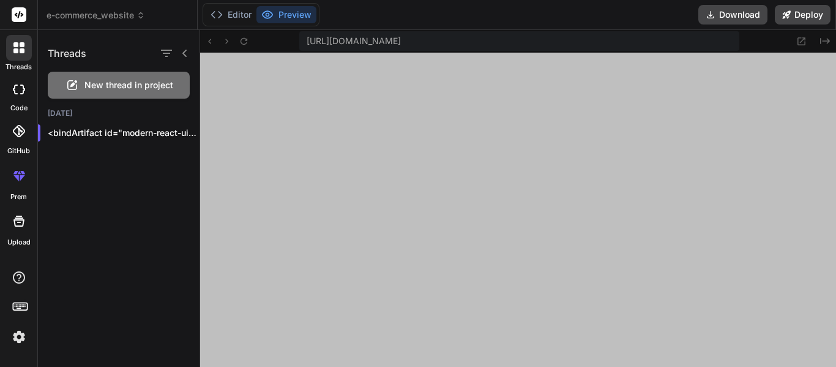
click at [116, 82] on span "New thread in project" at bounding box center [128, 85] width 89 height 12
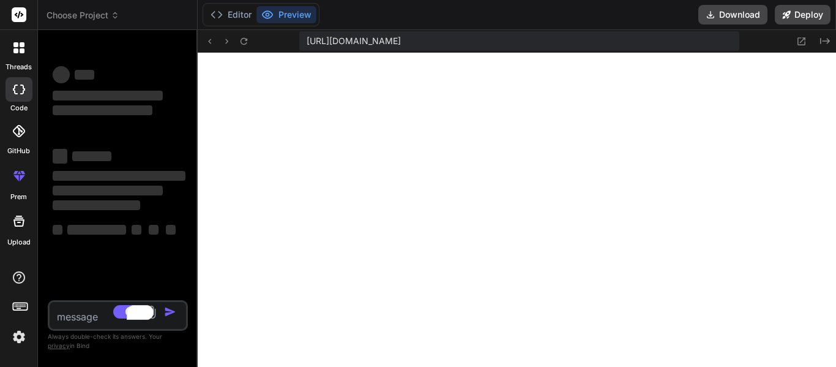
scroll to position [3303, 0]
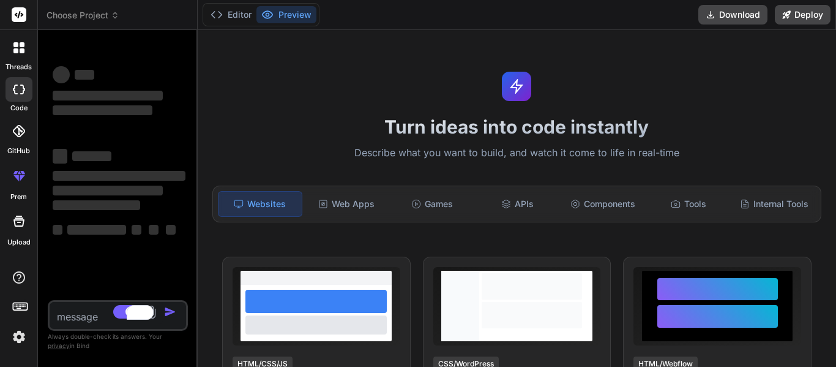
type textarea "x"
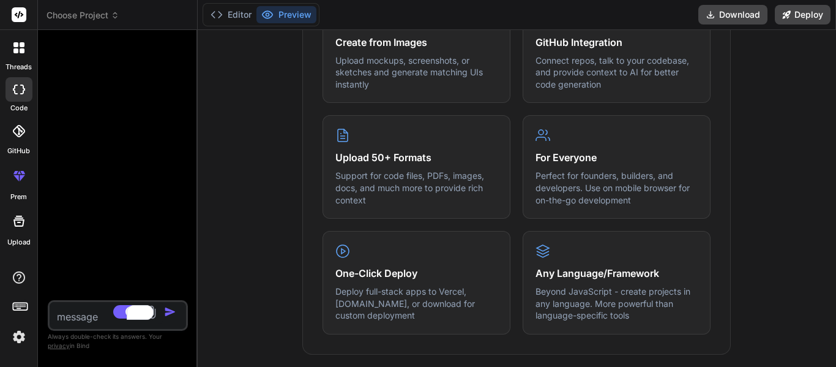
scroll to position [550, 0]
click at [73, 310] on textarea "To enrich screen reader interactions, please activate Accessibility in Grammarl…" at bounding box center [107, 313] width 114 height 22
paste textarea "Lor ips d Sita-Conse Adipiscin Elits. Doeiu t incidi, utlaboreet, dol magnaaliq…"
type textarea "Lor ips d Sita-Conse Adipiscin Elits. Doeiu t incidi, utlaboreet, dol magnaaliq…"
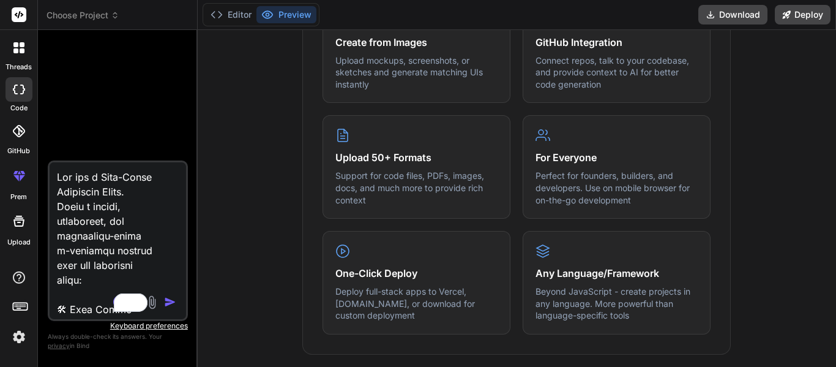
scroll to position [2190, 0]
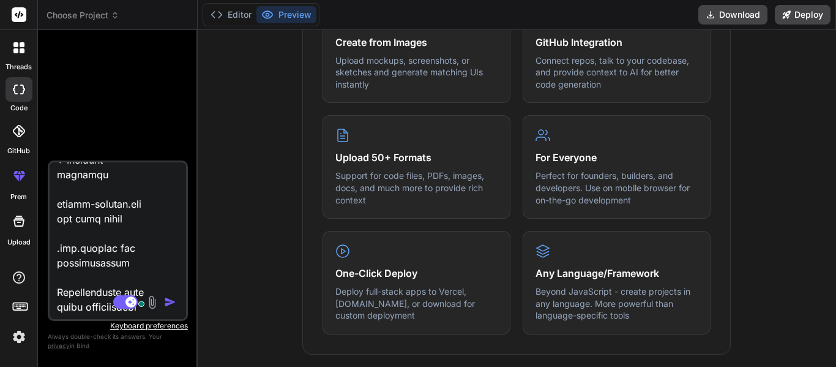
type textarea "x"
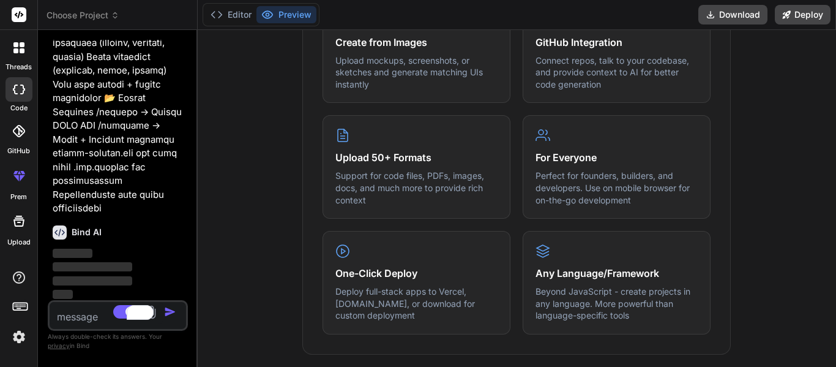
scroll to position [749, 0]
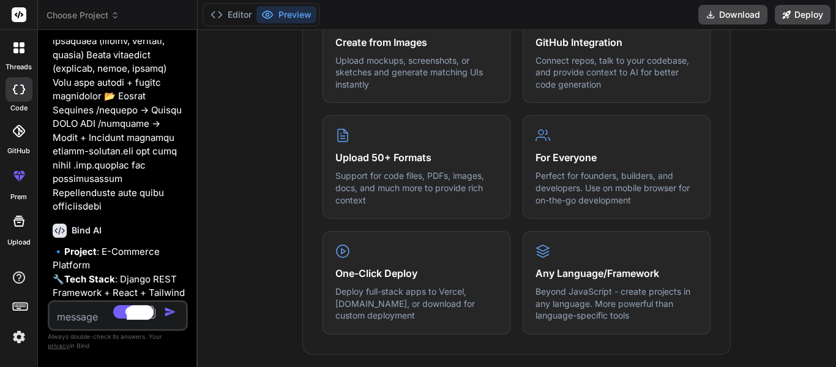
type textarea "x"
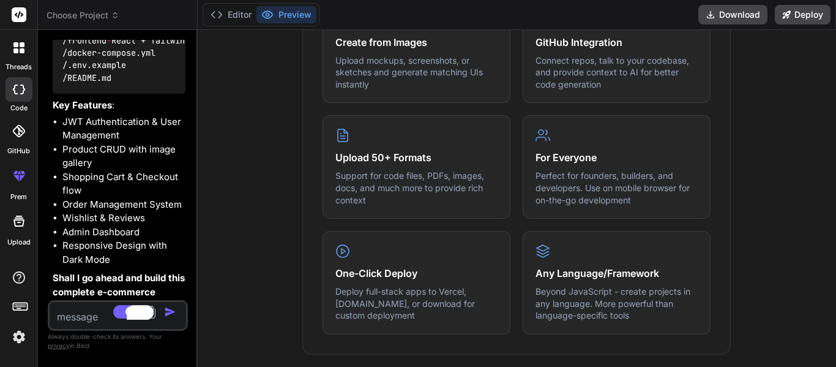
scroll to position [1220, 0]
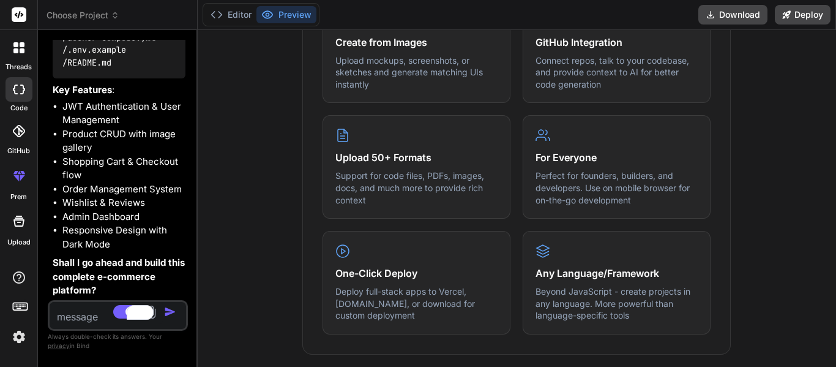
type textarea "Y"
type textarea "x"
type textarea "Ye"
type textarea "x"
type textarea "Yes"
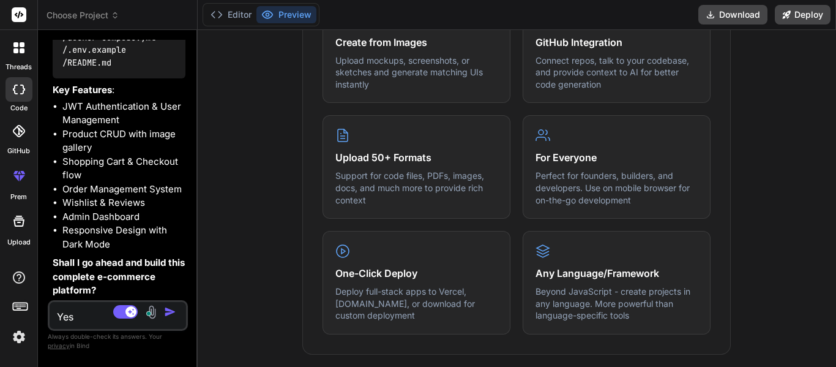
type textarea "x"
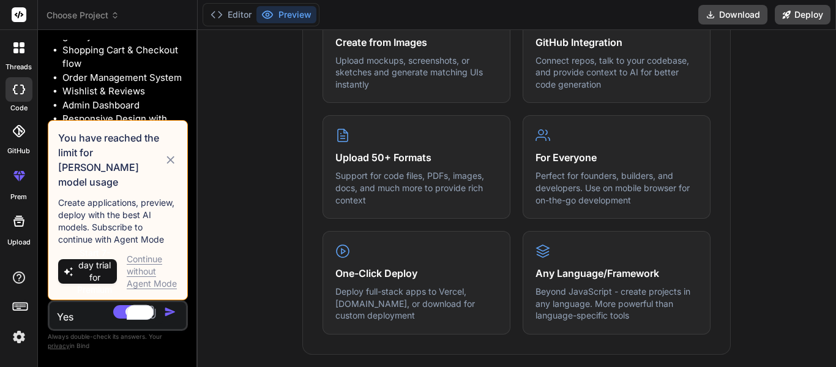
type textarea "Yes"
click at [172, 163] on icon at bounding box center [170, 159] width 13 height 15
type textarea "x"
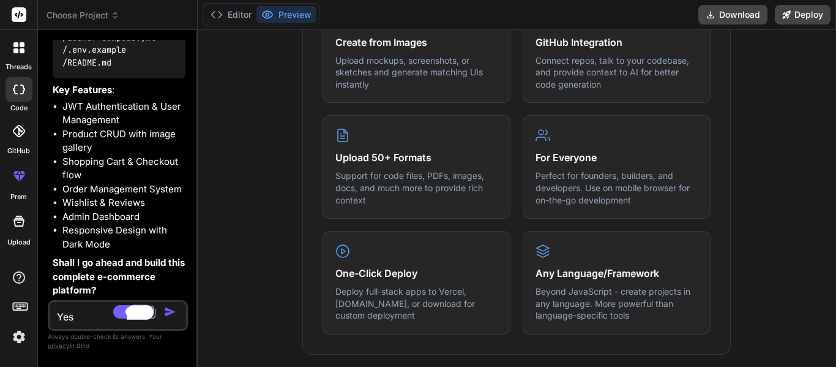
scroll to position [0, 0]
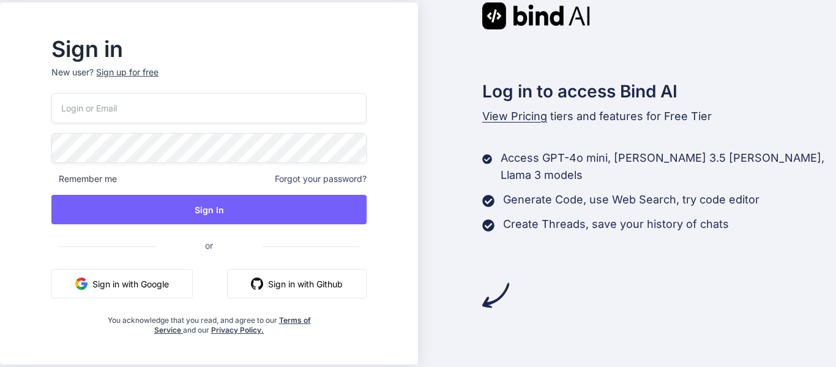
click at [161, 277] on button "Sign in with Google" at bounding box center [121, 283] width 141 height 29
click at [149, 283] on button "Sign in with Google" at bounding box center [121, 283] width 141 height 29
